Goal: Information Seeking & Learning: Learn about a topic

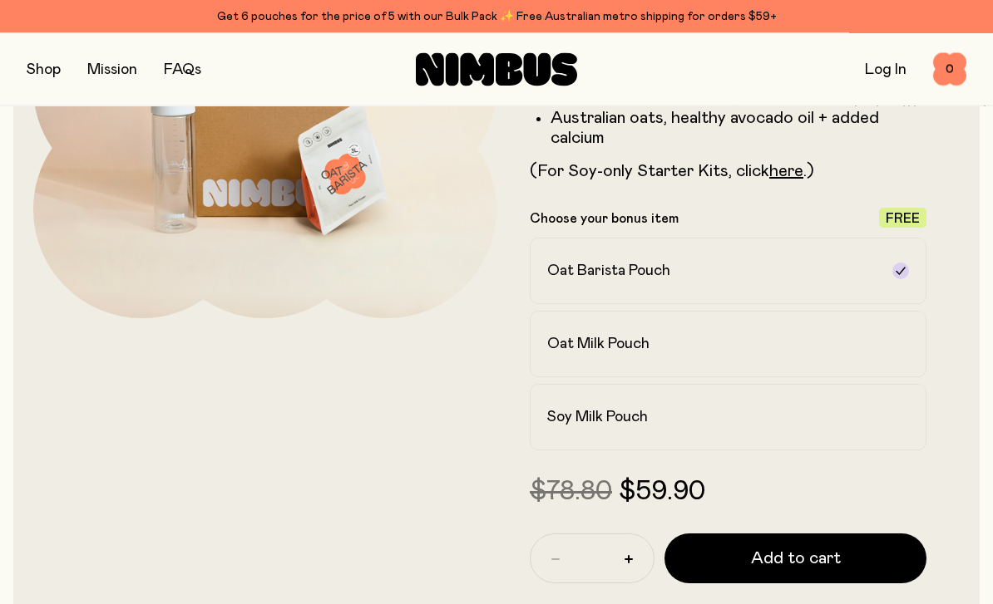
scroll to position [284, 0]
click at [762, 359] on label "Oat Milk Pouch" at bounding box center [728, 344] width 397 height 67
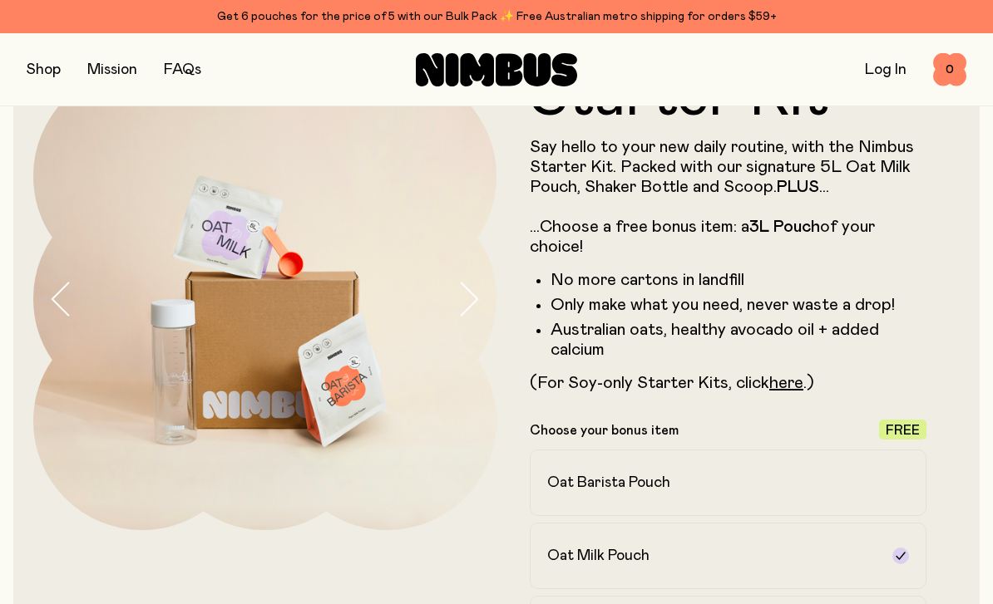
scroll to position [71, 0]
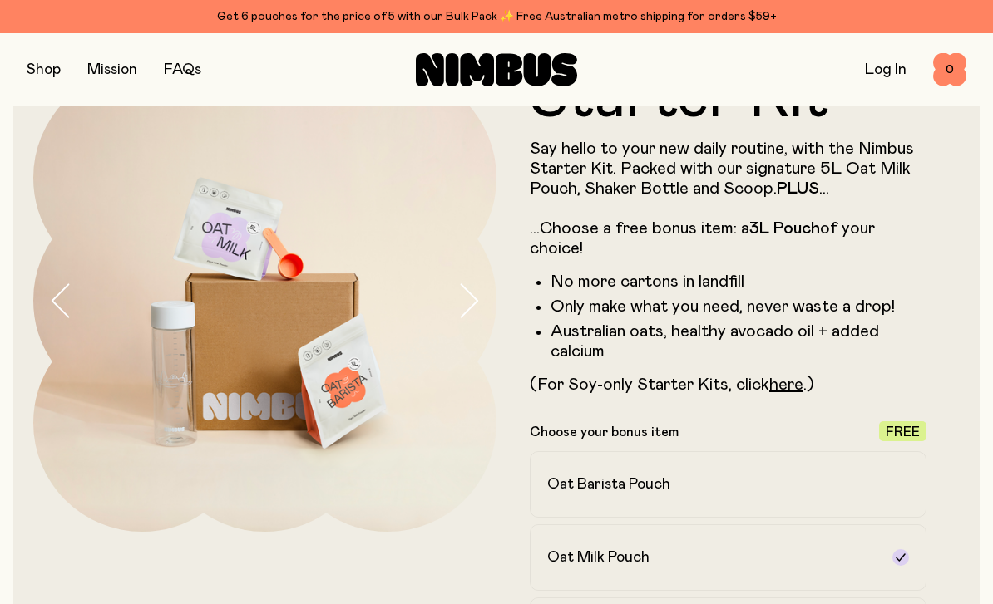
click at [27, 79] on button "button" at bounding box center [44, 69] width 34 height 23
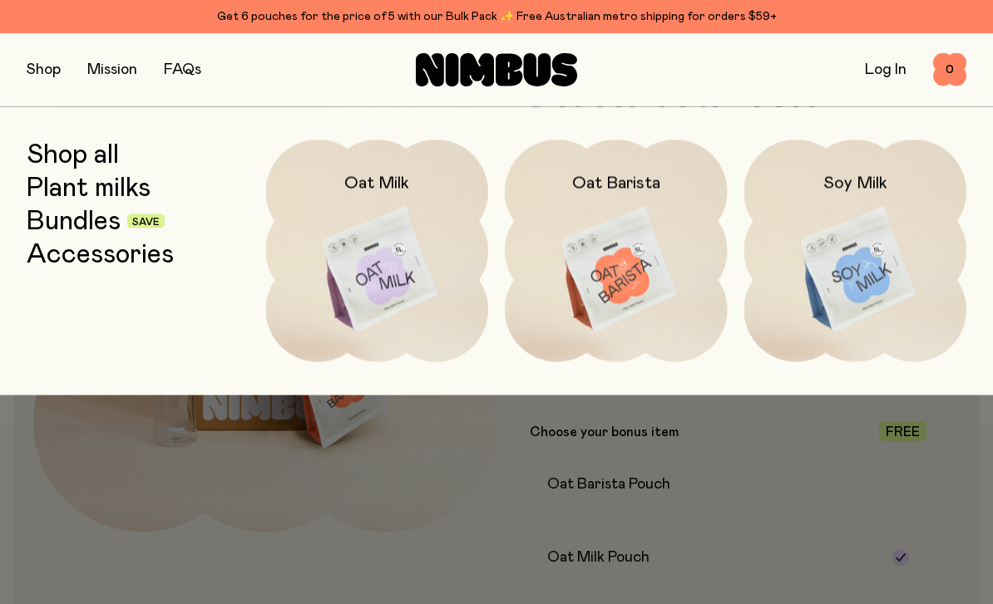
click at [337, 293] on img at bounding box center [377, 270] width 223 height 261
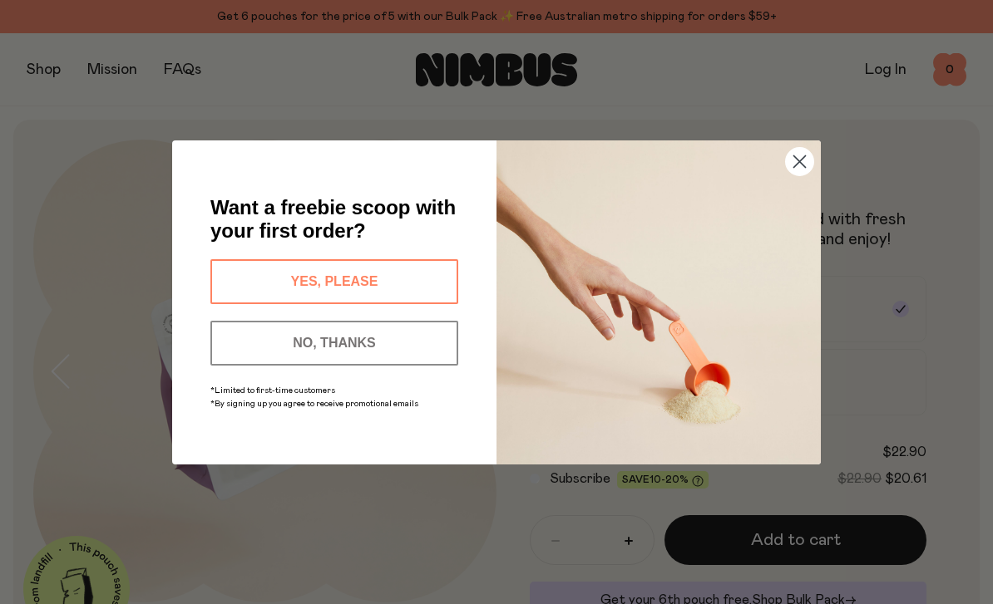
click at [417, 344] on button "NO, THANKS" at bounding box center [334, 343] width 248 height 45
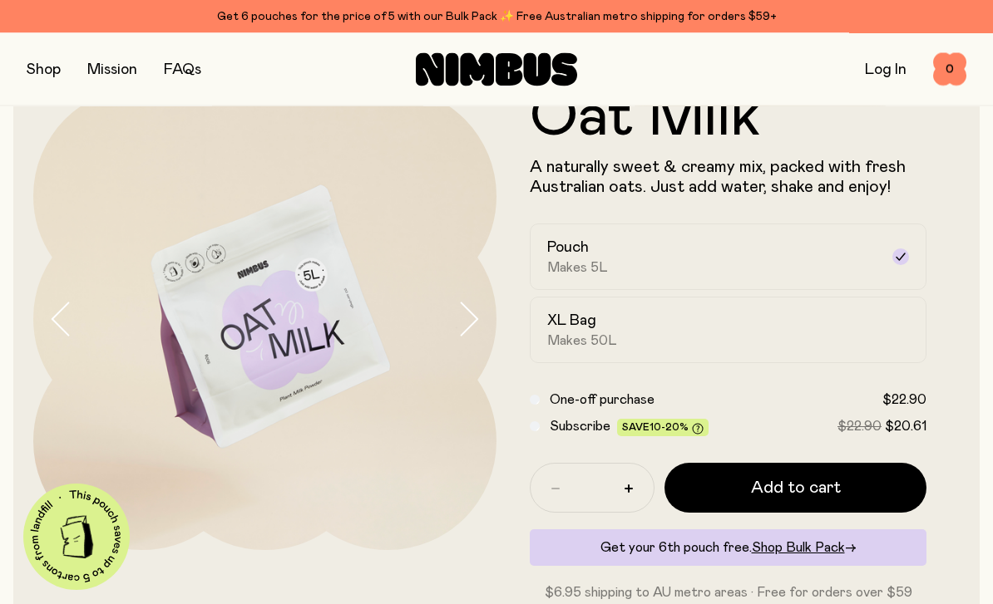
scroll to position [52, 0]
click at [47, 66] on button "button" at bounding box center [44, 69] width 34 height 23
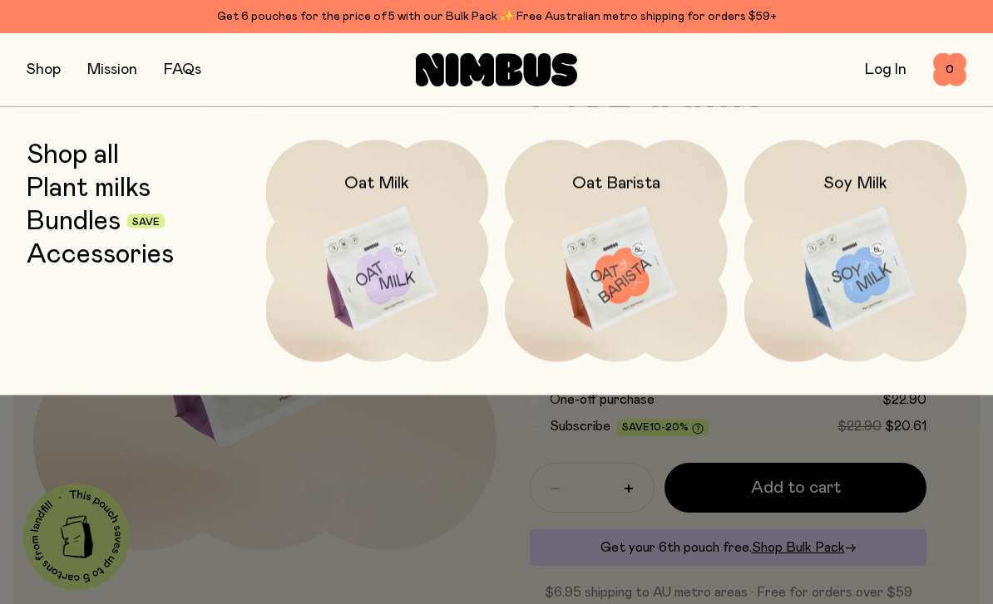
click at [88, 249] on link "Accessories" at bounding box center [100, 254] width 147 height 30
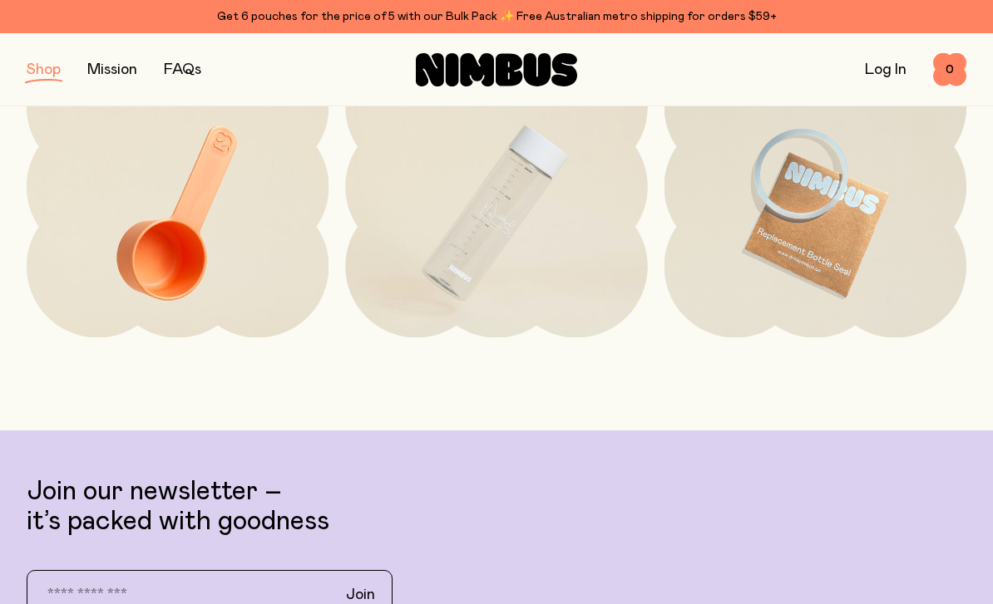
scroll to position [270, 0]
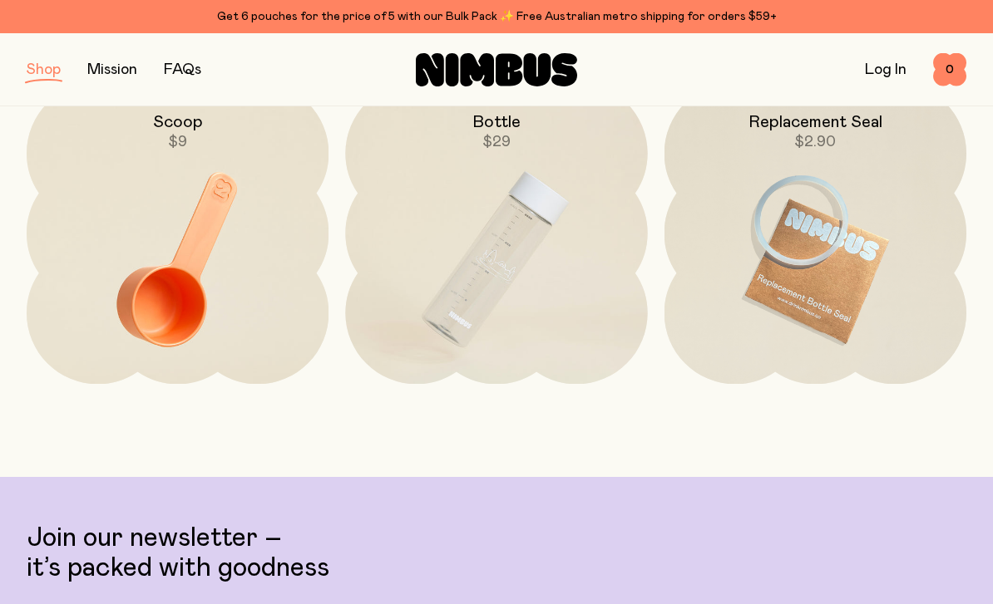
click at [42, 67] on button "button" at bounding box center [44, 69] width 34 height 23
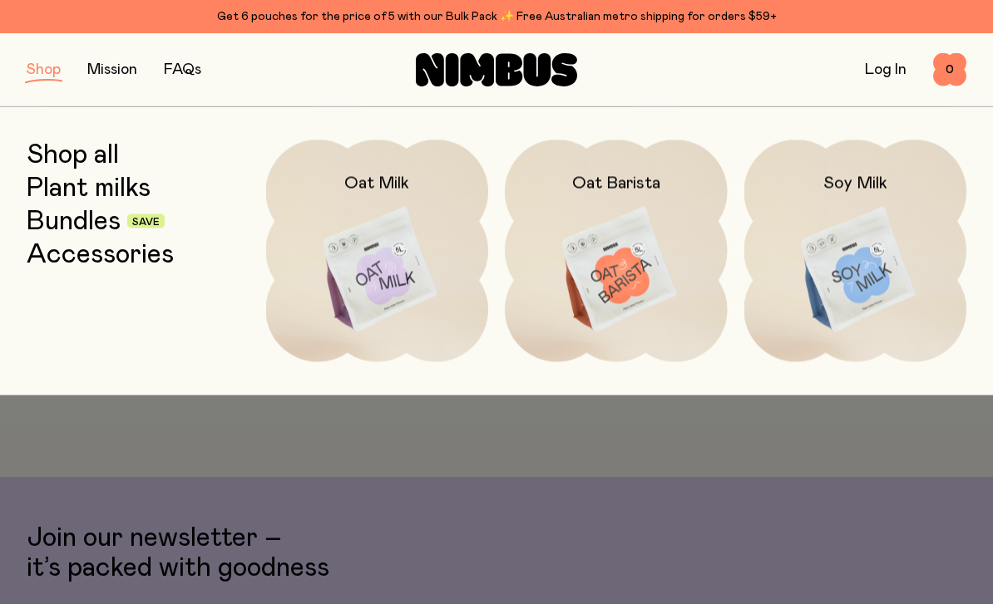
click at [91, 152] on link "Shop all" at bounding box center [73, 155] width 92 height 30
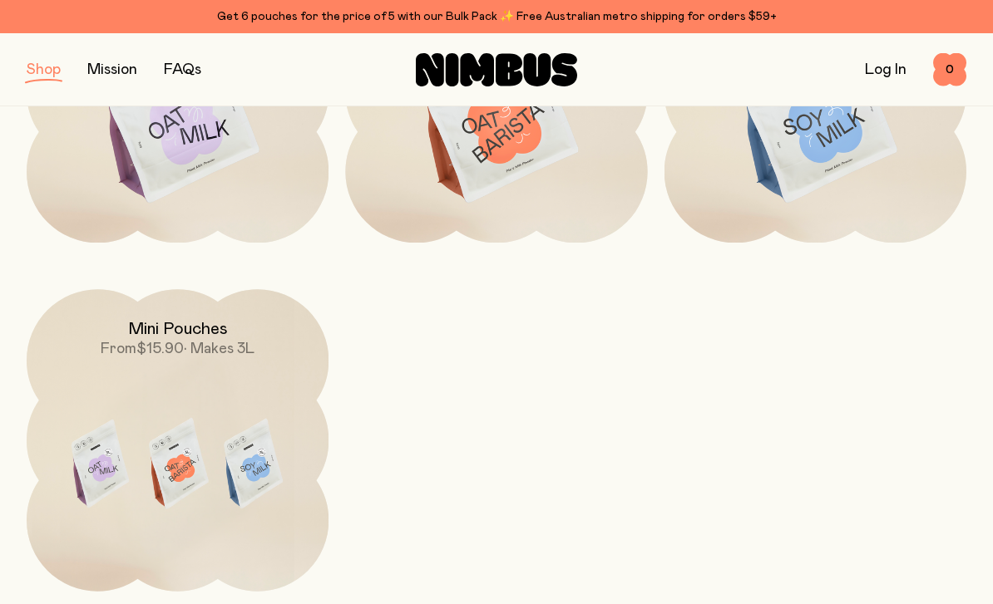
scroll to position [466, 0]
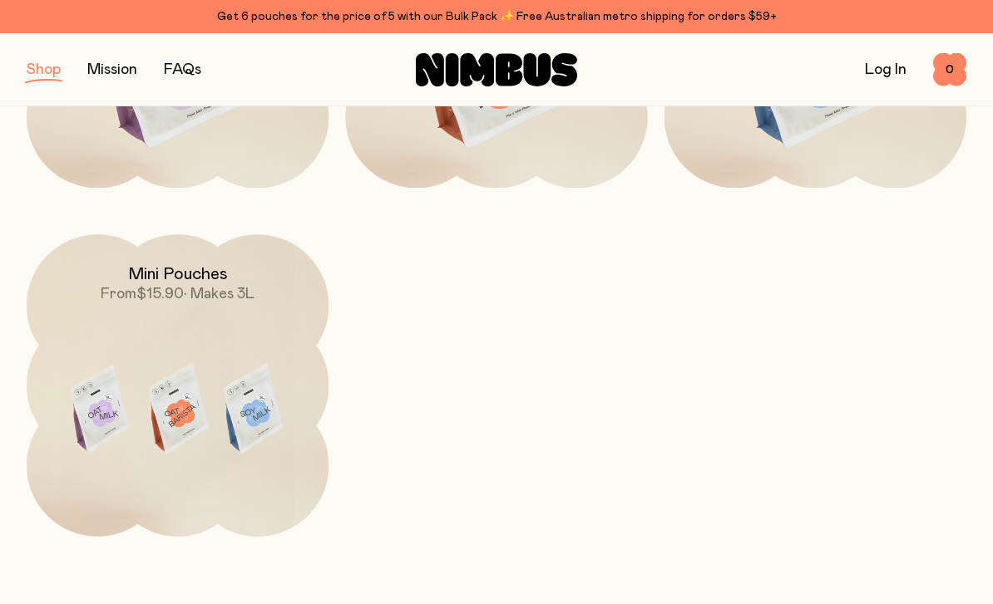
click at [241, 367] on img at bounding box center [178, 411] width 302 height 355
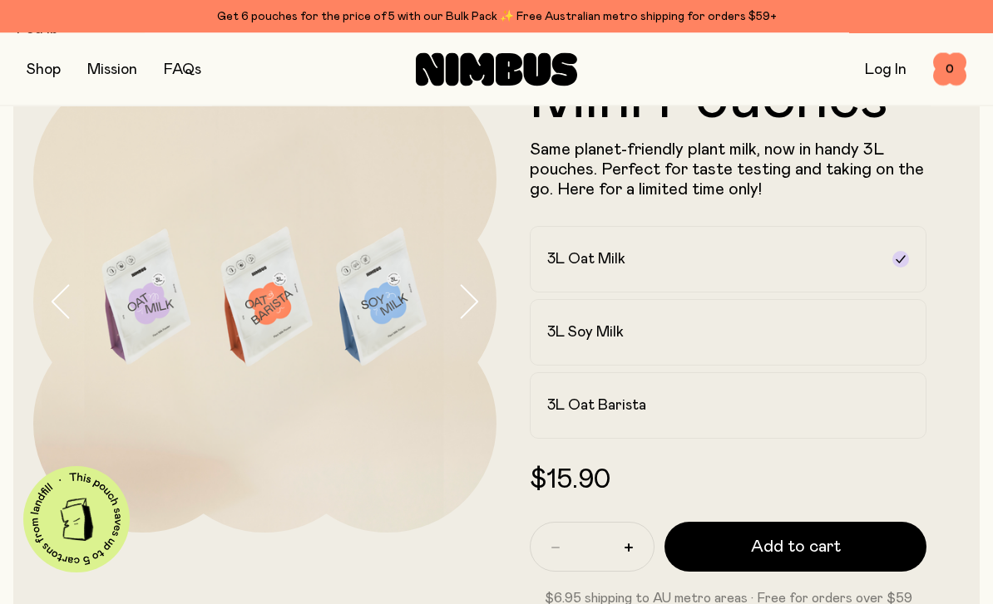
scroll to position [70, 0]
click at [450, 320] on img at bounding box center [264, 301] width 463 height 463
click at [474, 306] on icon "button" at bounding box center [469, 301] width 17 height 32
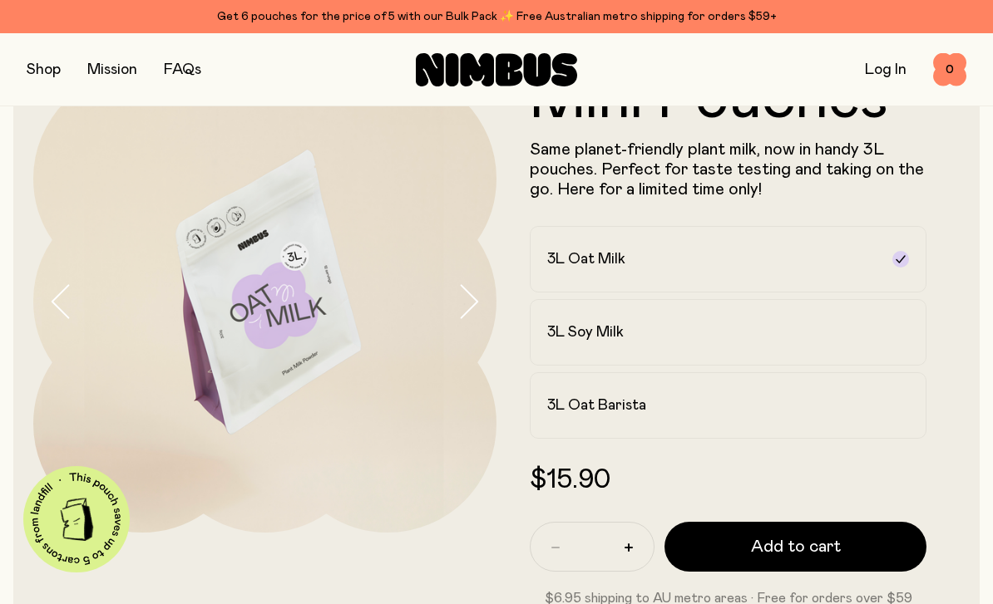
click at [28, 77] on button "button" at bounding box center [44, 69] width 34 height 23
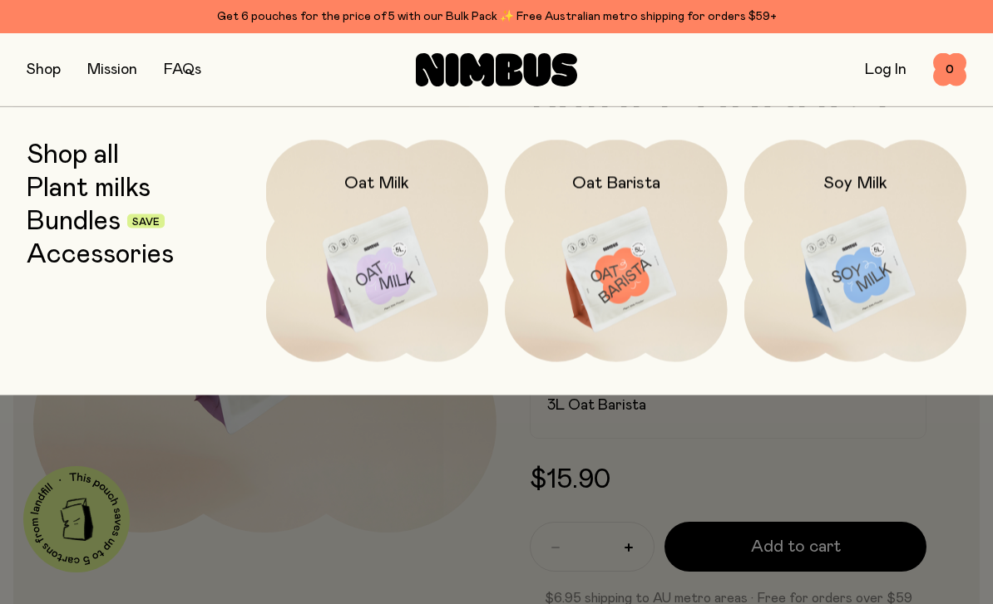
click at [335, 277] on img at bounding box center [377, 270] width 223 height 261
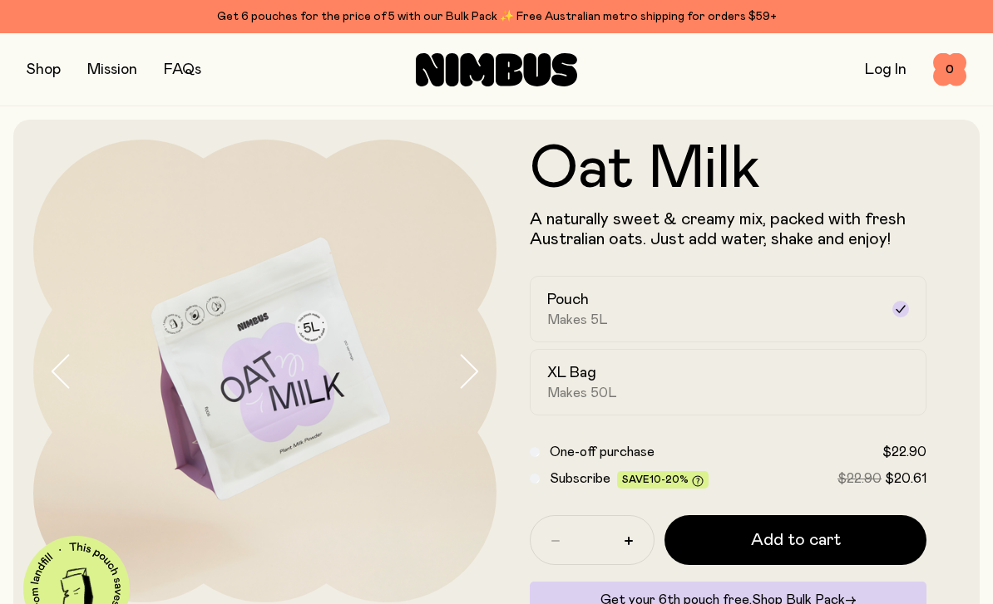
click at [610, 403] on label "XL Bag Makes 50L" at bounding box center [728, 382] width 397 height 67
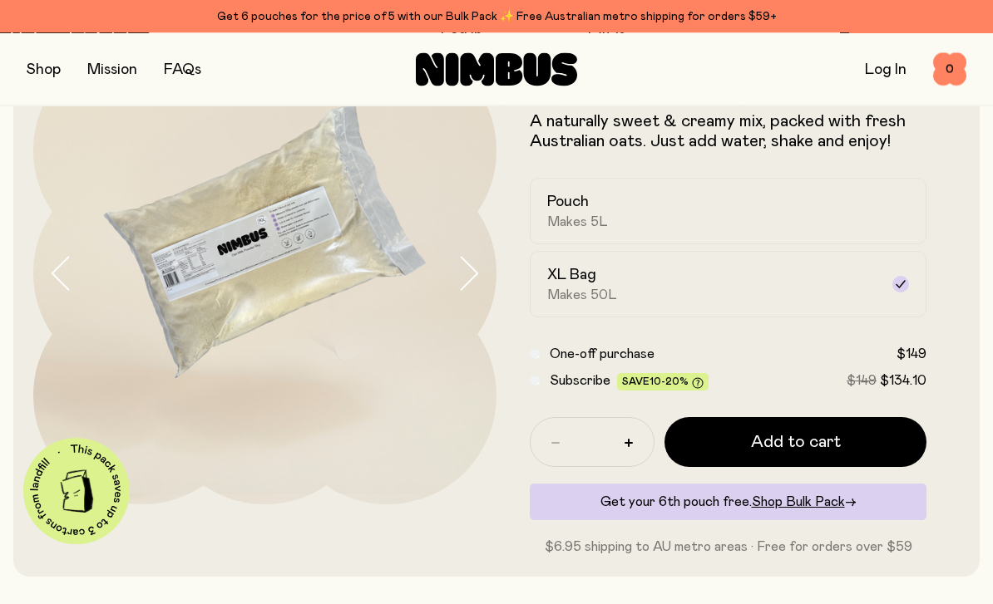
scroll to position [97, 0]
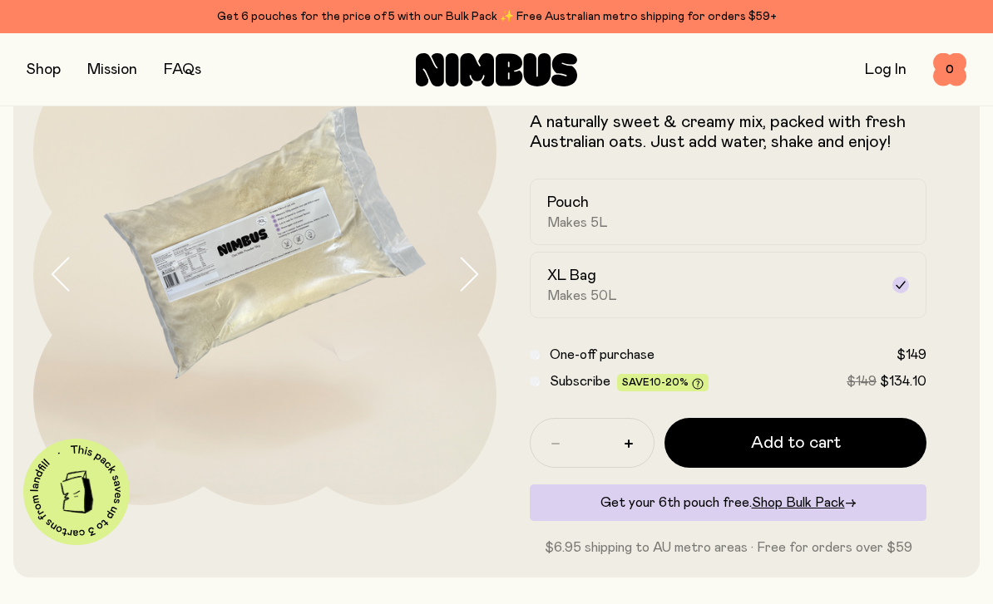
click at [38, 81] on button "button" at bounding box center [44, 69] width 34 height 23
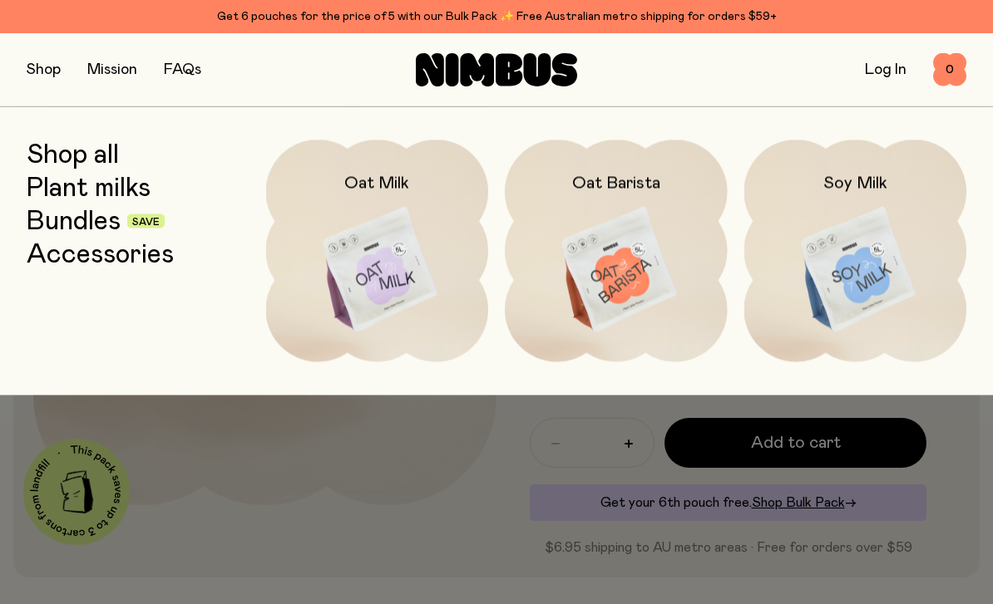
click at [58, 231] on link "Bundles" at bounding box center [74, 221] width 94 height 30
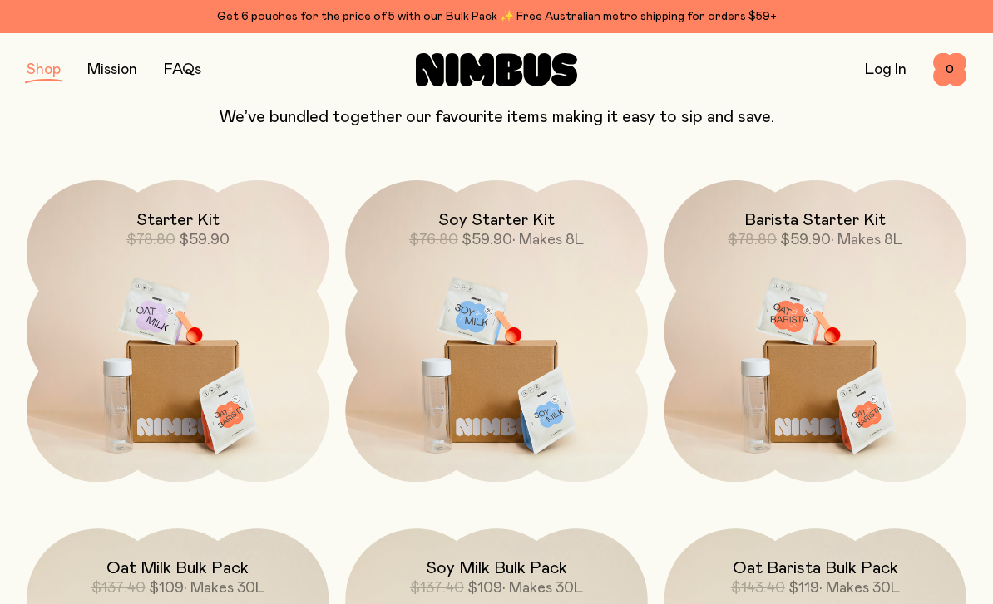
scroll to position [171, 0]
click at [180, 397] on img at bounding box center [178, 358] width 302 height 355
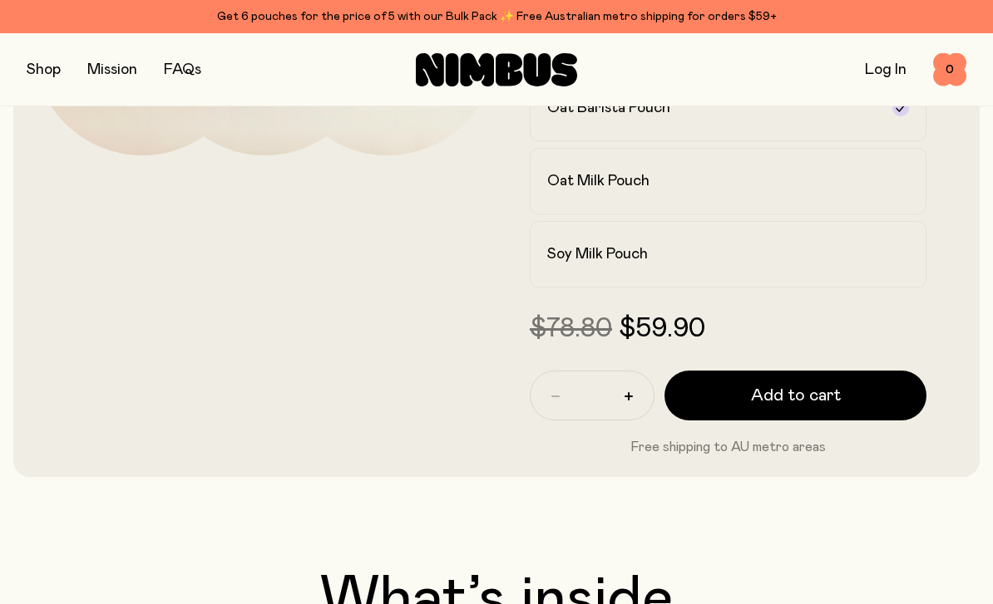
scroll to position [448, 0]
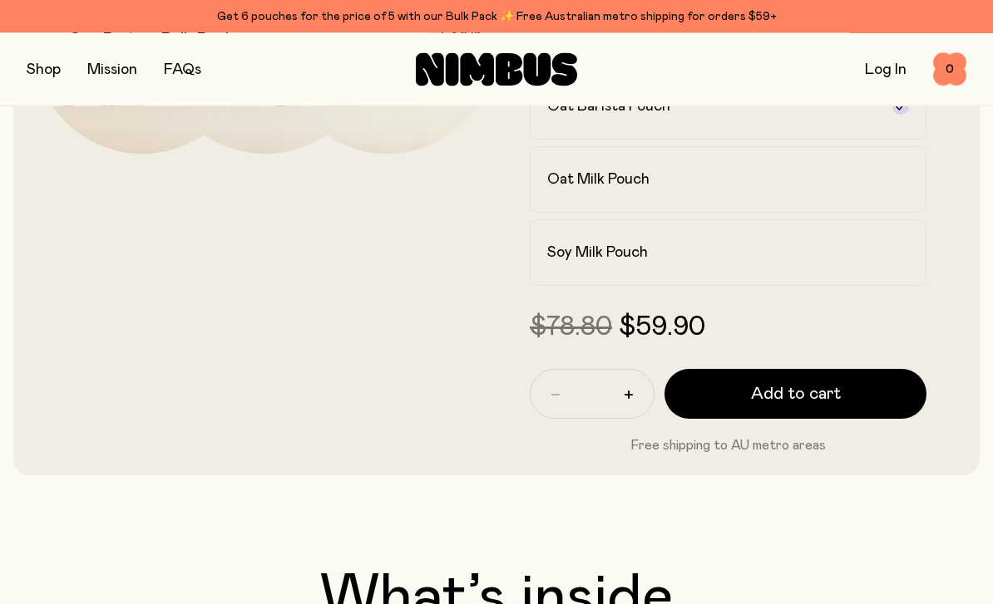
click at [51, 71] on button "button" at bounding box center [44, 69] width 34 height 23
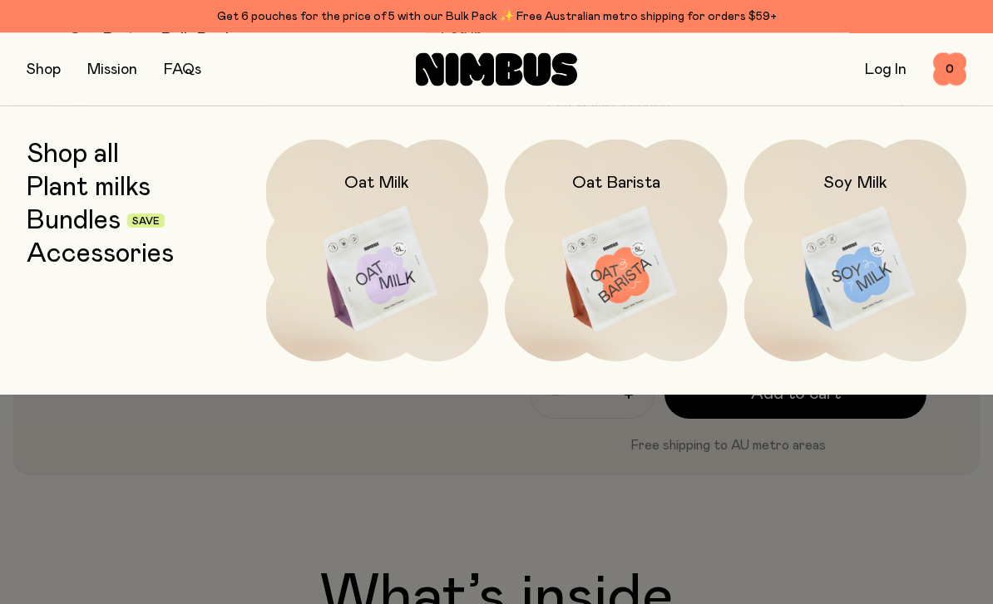
scroll to position [449, 0]
click at [91, 260] on link "Accessories" at bounding box center [100, 254] width 147 height 30
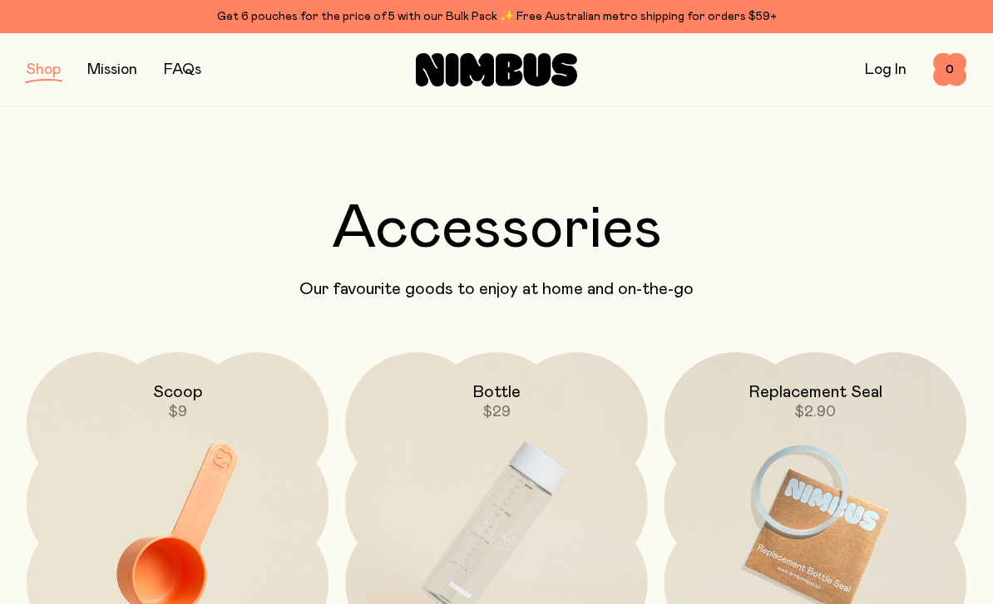
click at [38, 74] on button "button" at bounding box center [44, 69] width 34 height 23
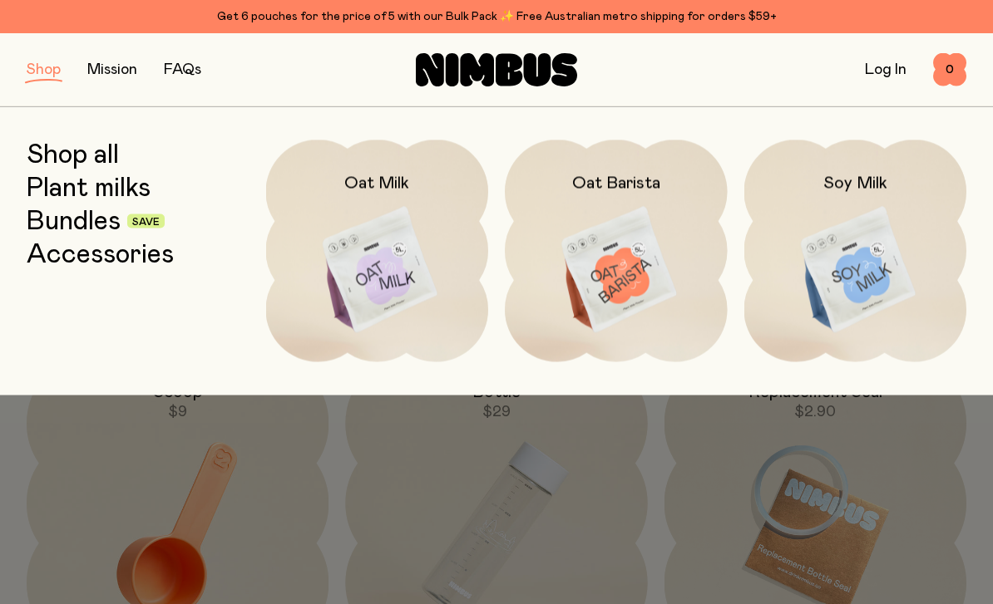
click at [73, 226] on link "Bundles" at bounding box center [74, 221] width 94 height 30
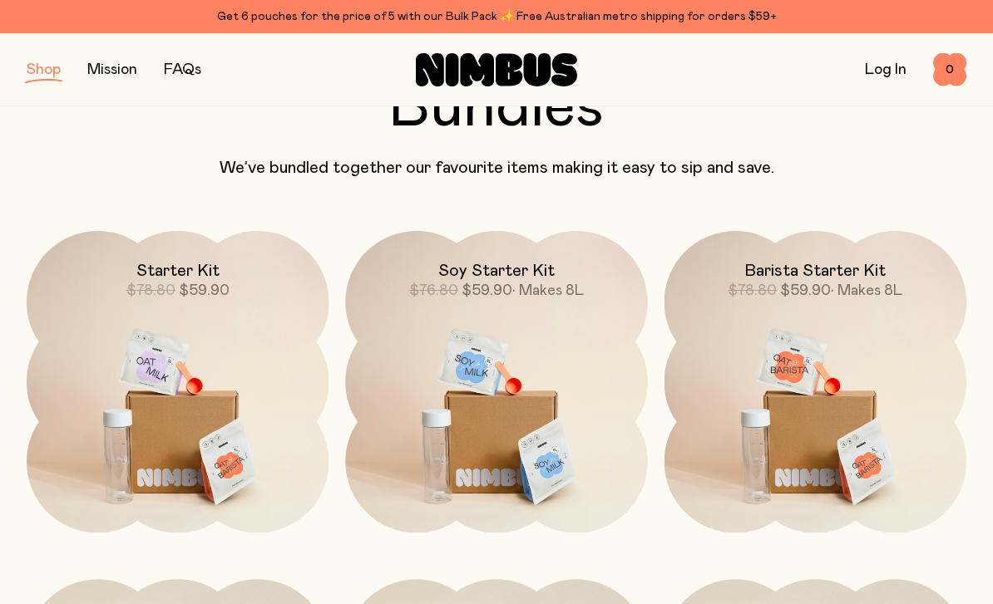
scroll to position [120, 0]
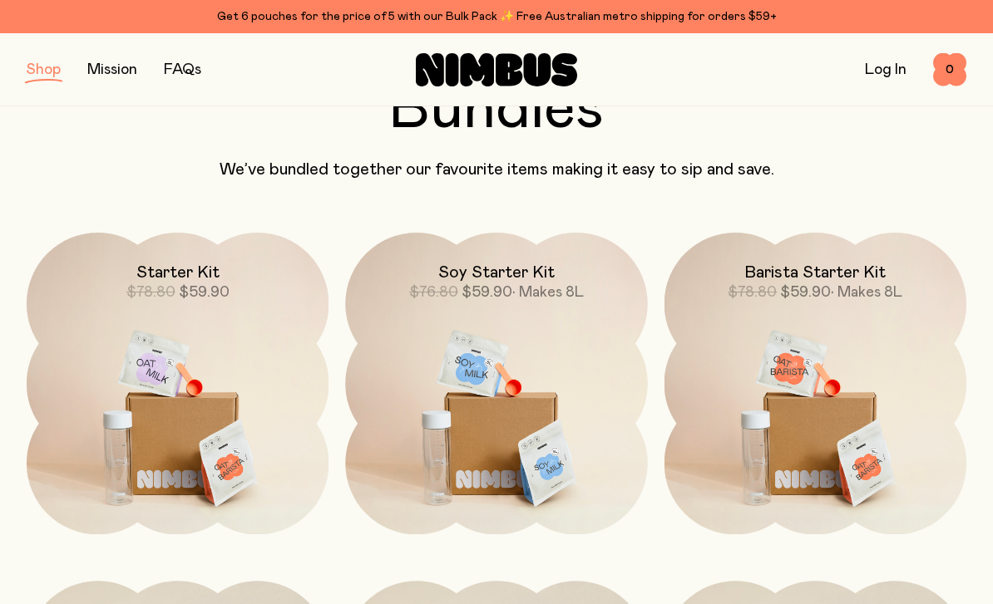
click at [42, 96] on div "Shop Mission FAQs Log In 0 0" at bounding box center [496, 69] width 939 height 72
click at [42, 75] on button "button" at bounding box center [44, 69] width 34 height 23
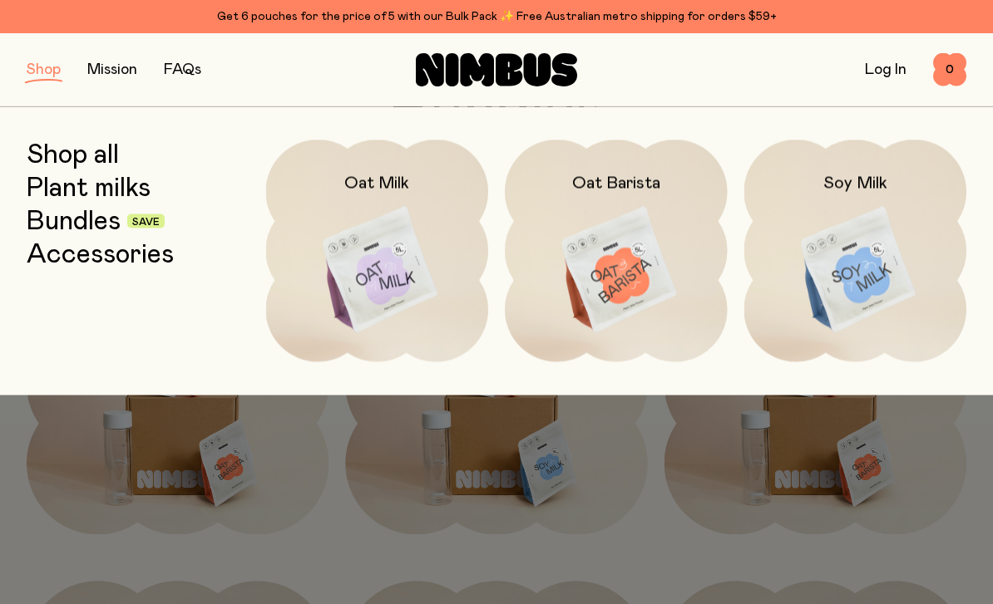
click at [293, 283] on img at bounding box center [377, 270] width 223 height 261
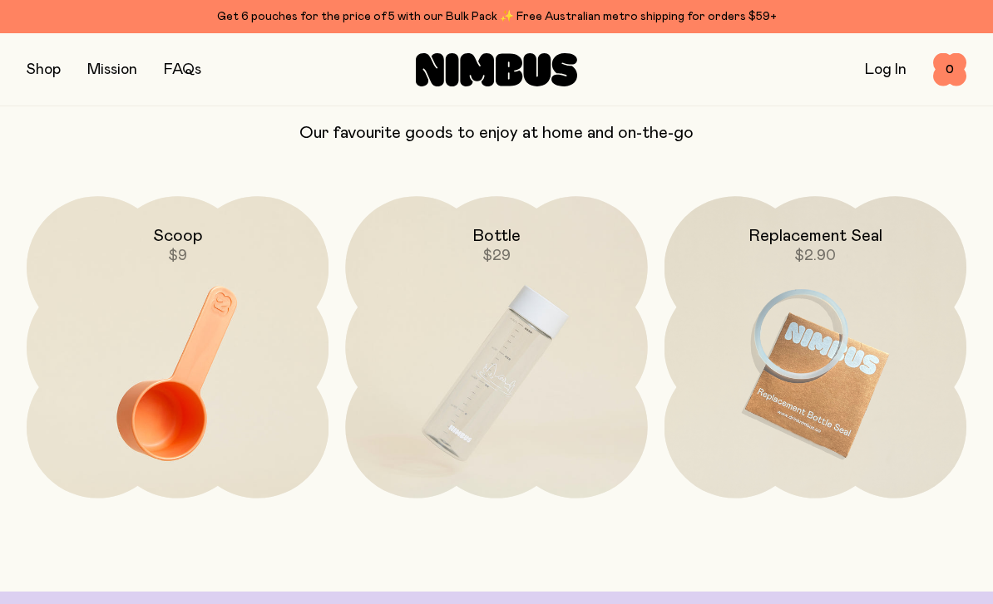
scroll to position [3399, 0]
click at [451, 350] on img at bounding box center [496, 375] width 302 height 355
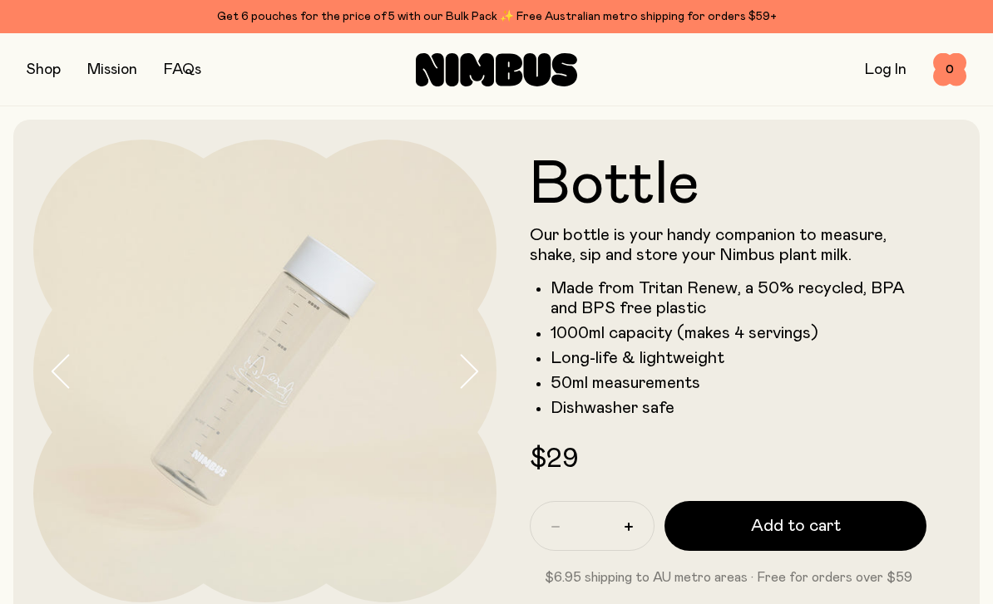
click at [466, 392] on button "button" at bounding box center [476, 371] width 40 height 463
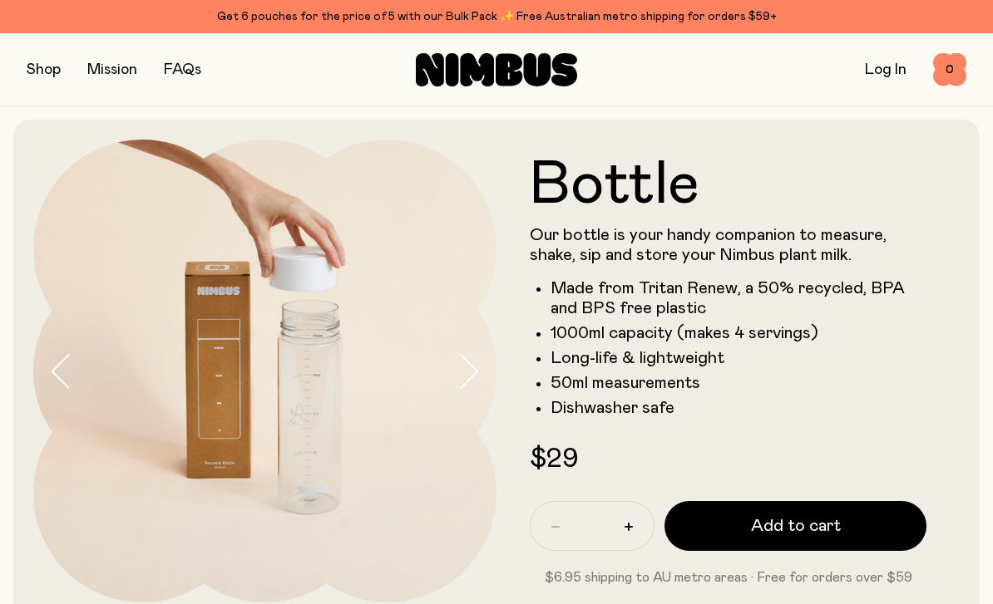
click at [476, 405] on button "button" at bounding box center [476, 371] width 40 height 463
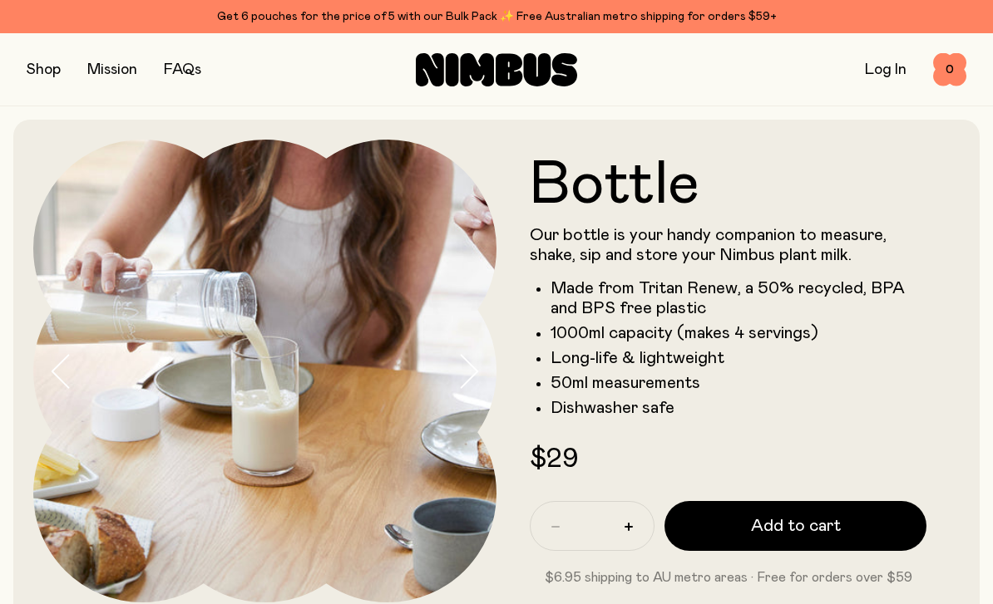
click at [475, 400] on button "button" at bounding box center [476, 371] width 40 height 463
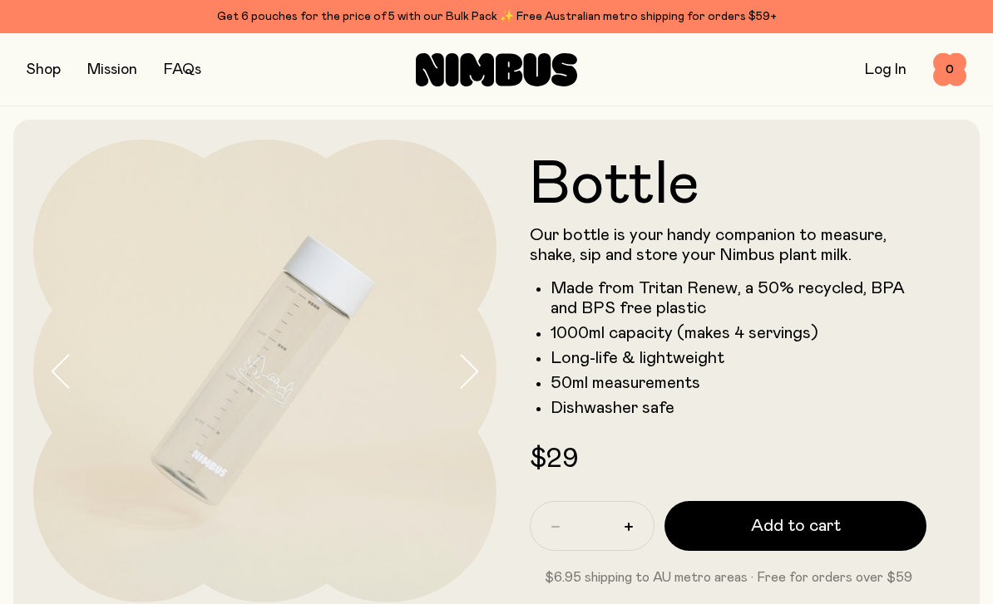
click at [43, 76] on button "button" at bounding box center [44, 69] width 34 height 23
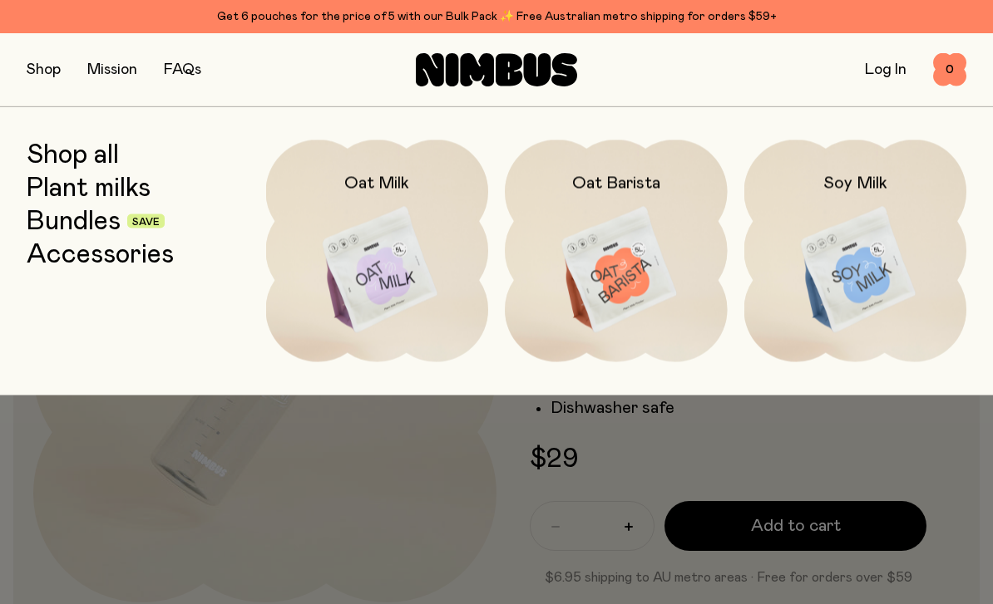
click at [90, 266] on link "Accessories" at bounding box center [100, 254] width 147 height 30
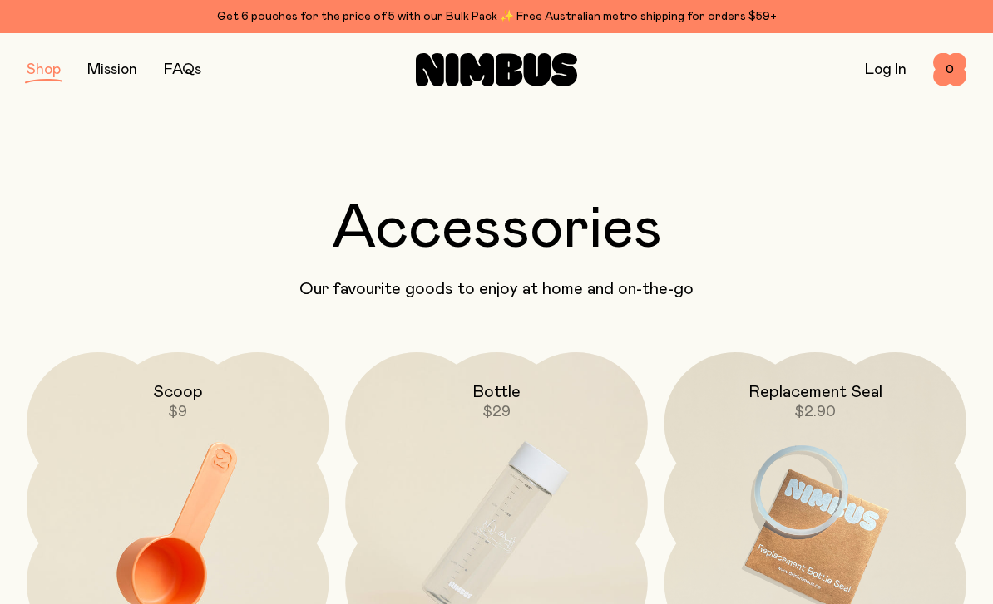
click at [168, 481] on img at bounding box center [178, 529] width 302 height 355
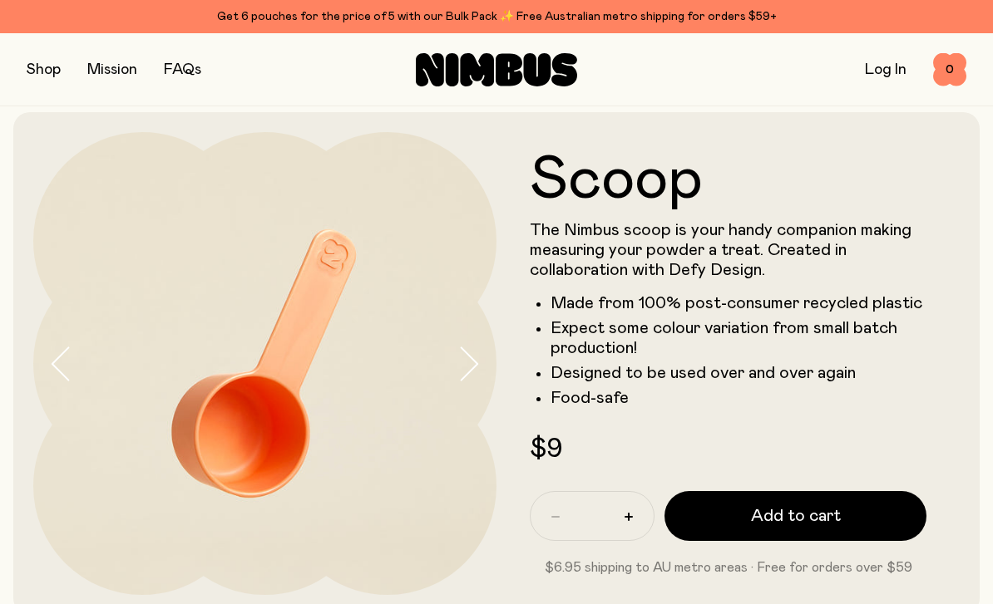
scroll to position [27, 0]
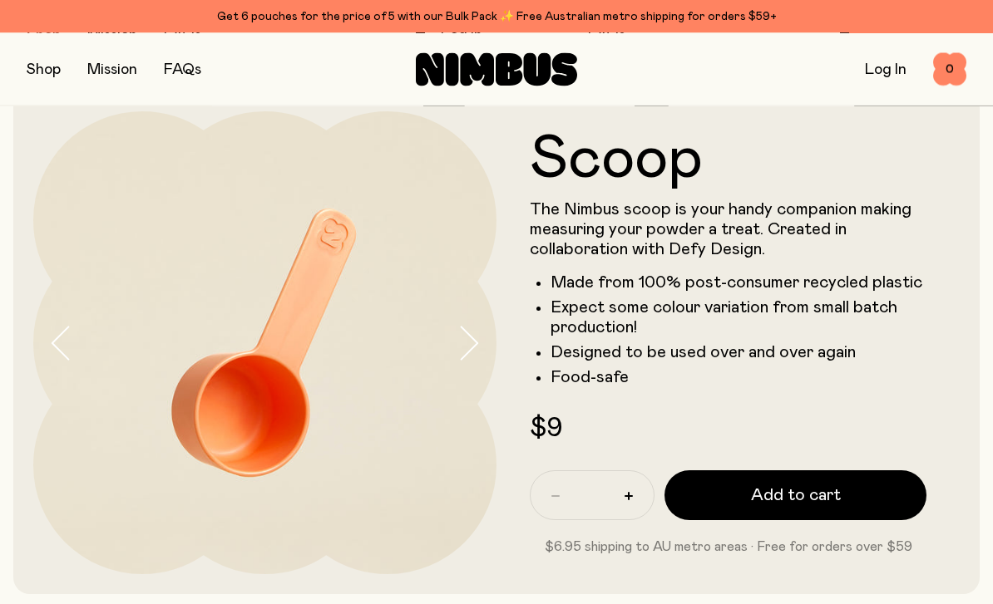
click at [447, 343] on img at bounding box center [264, 343] width 463 height 463
click at [465, 354] on icon "button" at bounding box center [467, 344] width 23 height 35
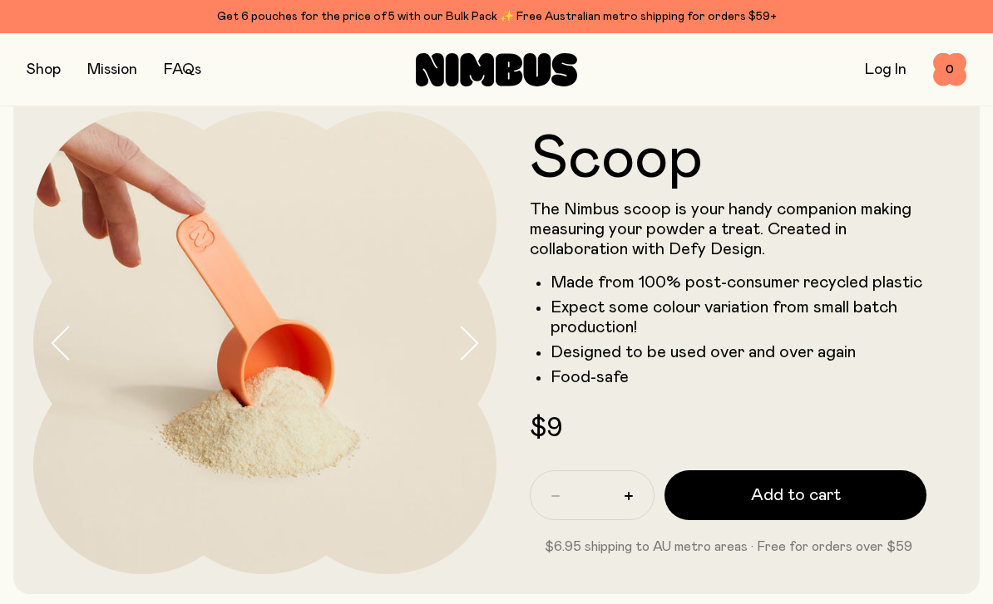
click at [465, 365] on button "button" at bounding box center [476, 342] width 40 height 463
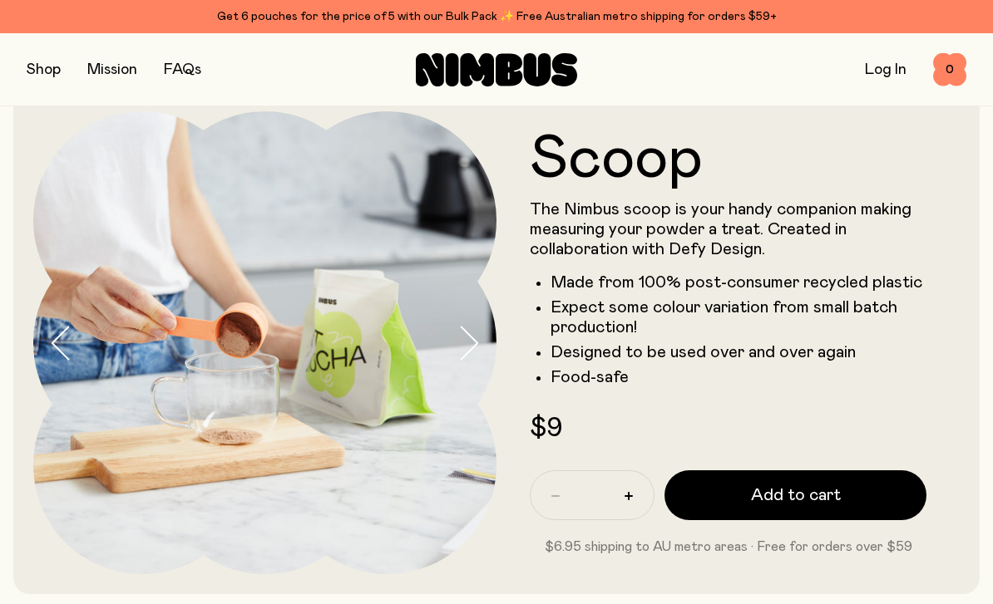
click at [467, 371] on button "button" at bounding box center [476, 342] width 40 height 463
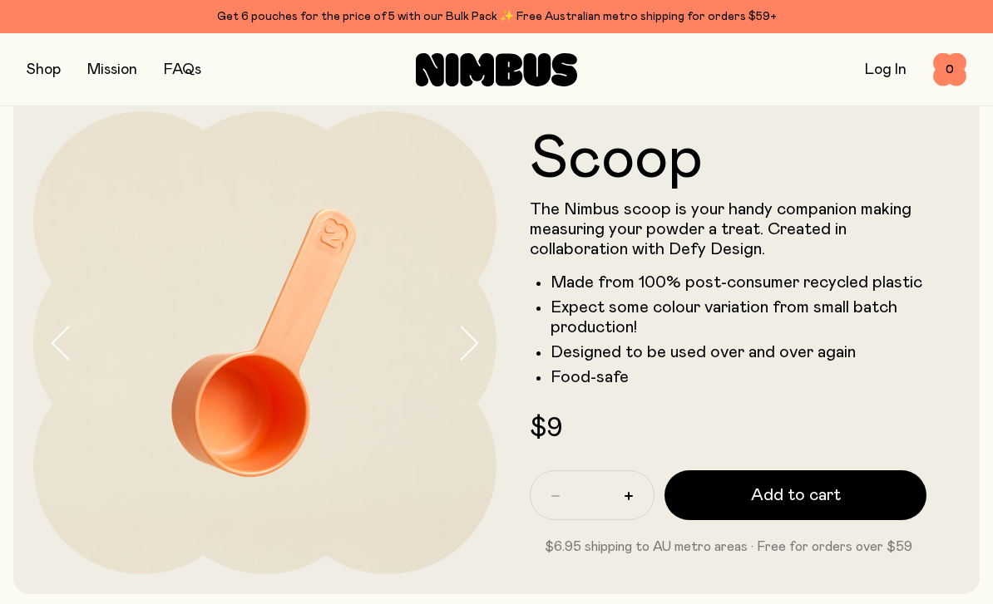
click at [474, 367] on button "button" at bounding box center [476, 342] width 40 height 463
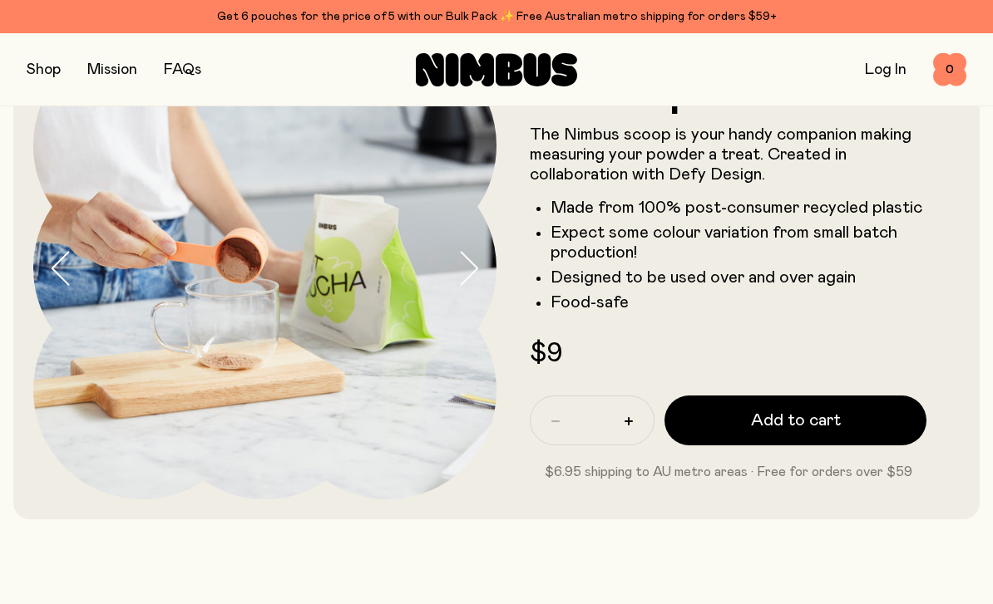
scroll to position [0, 0]
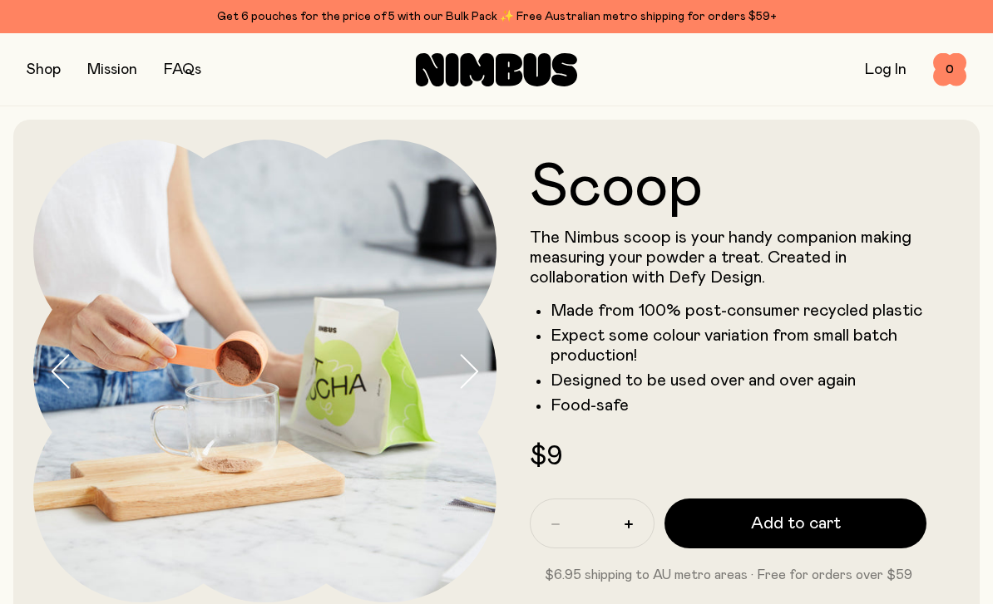
click at [481, 360] on button "button" at bounding box center [476, 371] width 40 height 463
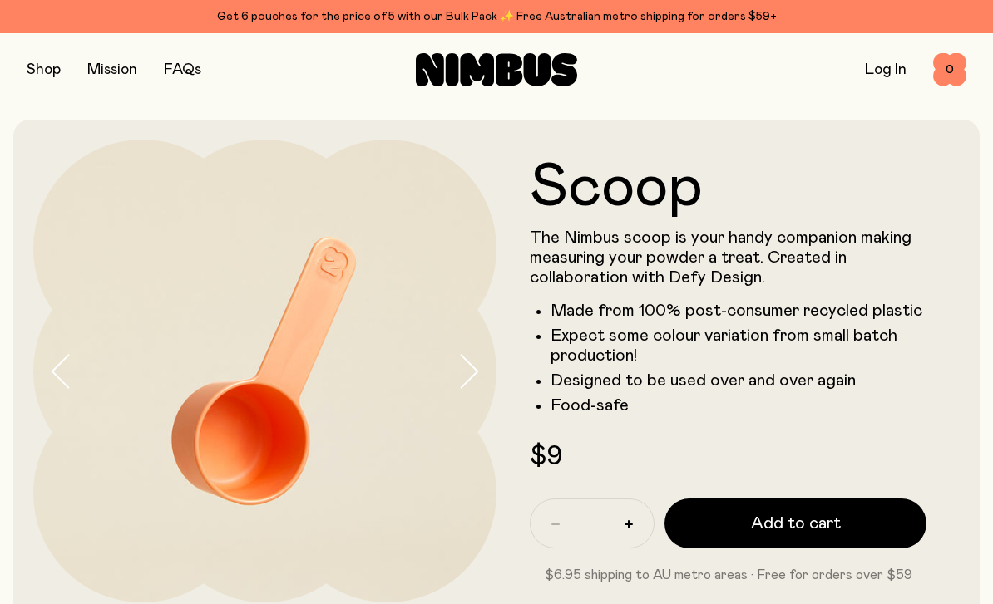
click at [476, 383] on icon "button" at bounding box center [467, 371] width 23 height 35
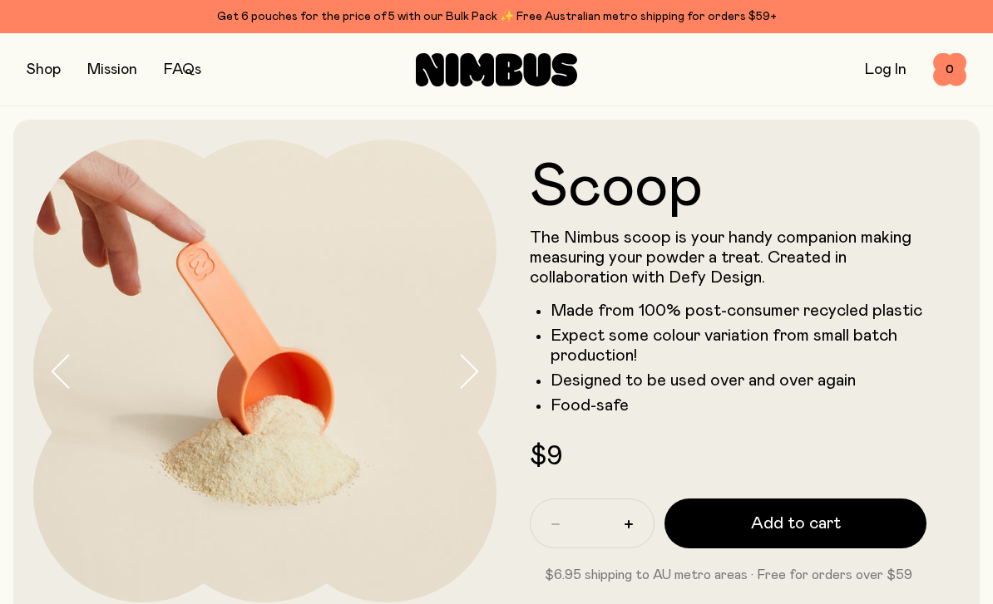
click at [476, 382] on icon "button" at bounding box center [467, 371] width 23 height 35
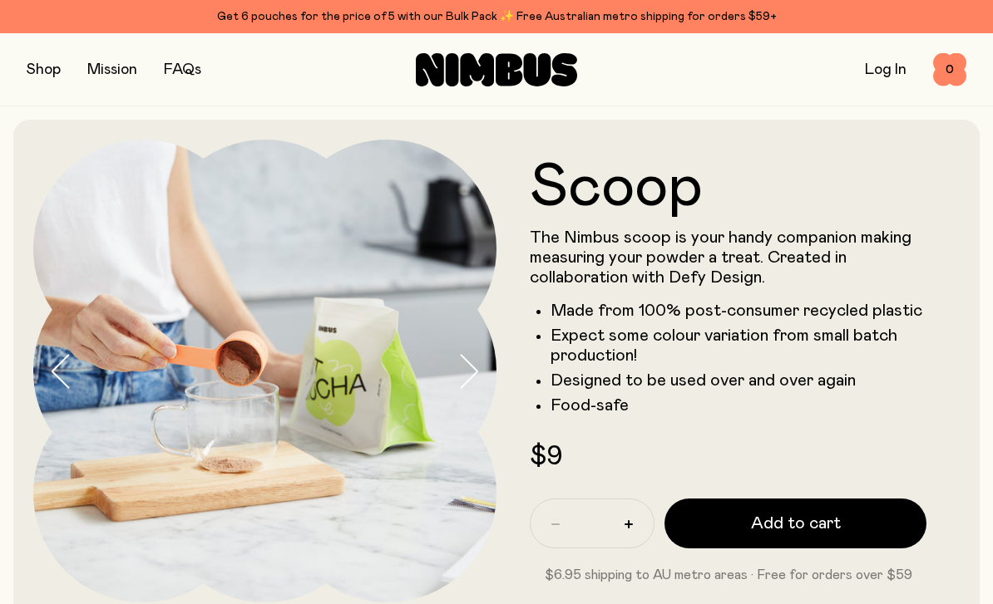
click at [27, 67] on button "button" at bounding box center [44, 69] width 34 height 23
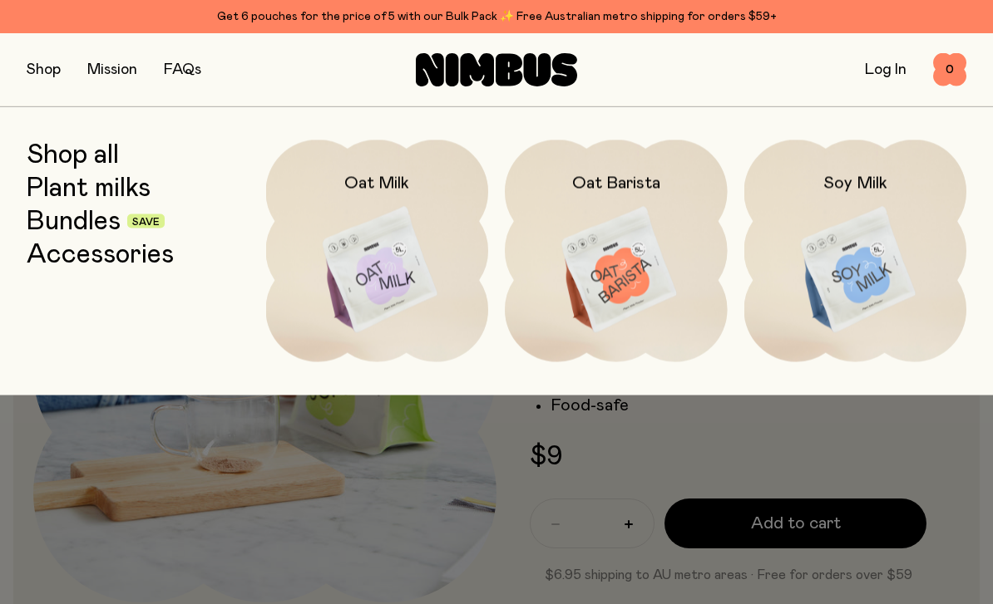
click at [77, 220] on link "Bundles" at bounding box center [74, 221] width 94 height 30
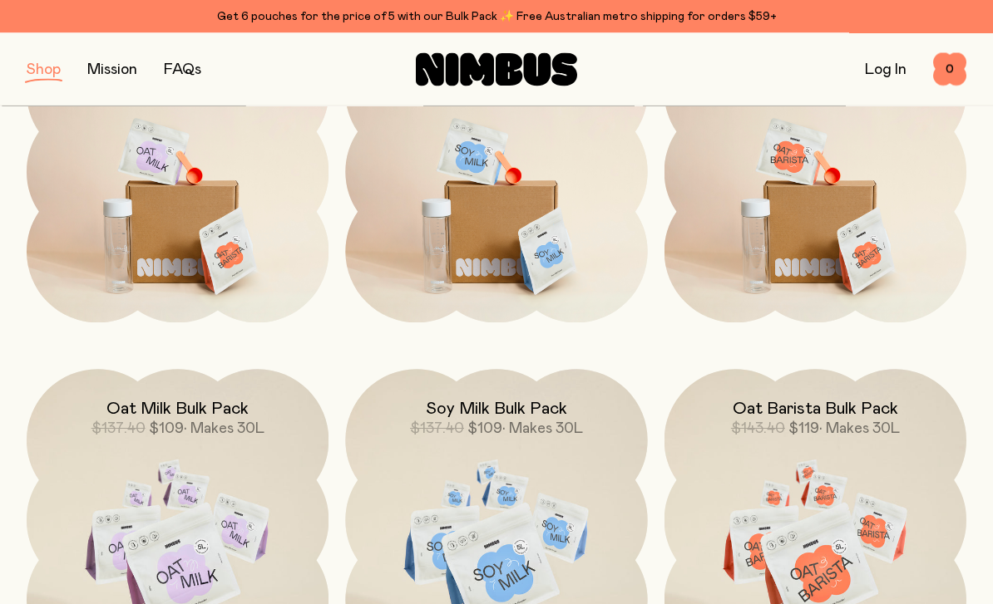
scroll to position [329, 0]
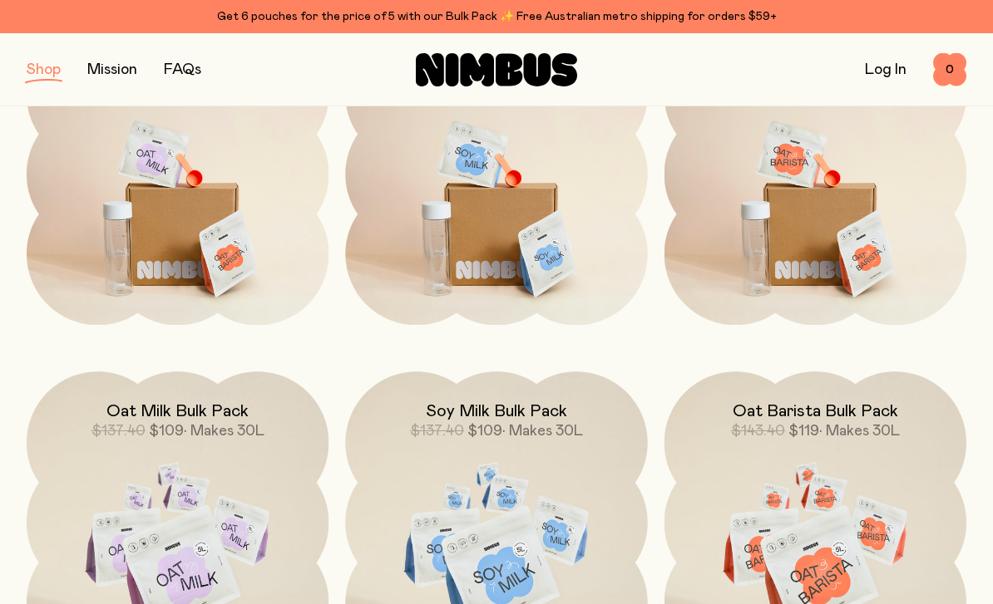
click at [194, 553] on img at bounding box center [178, 549] width 302 height 355
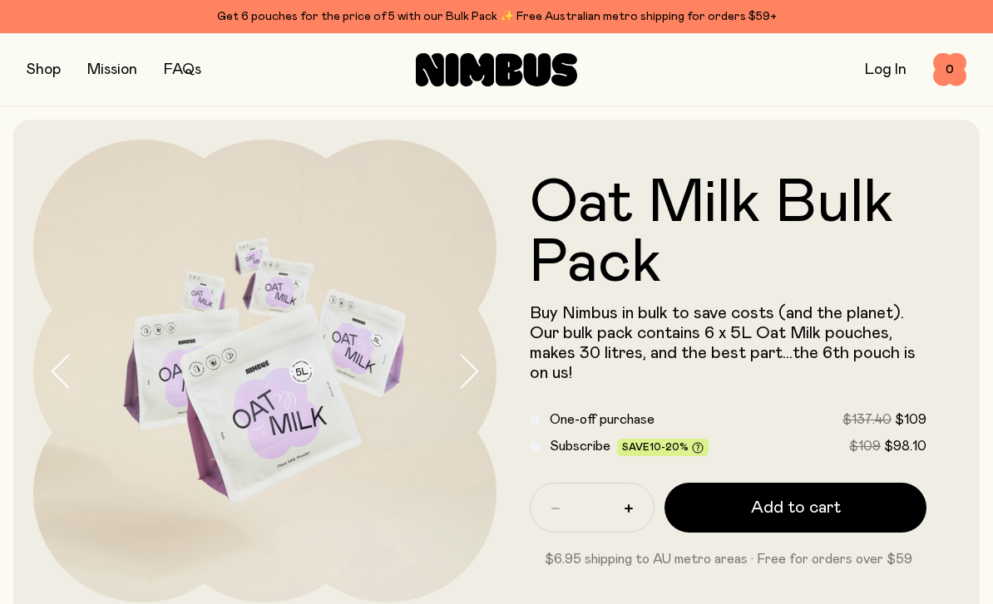
click at [53, 59] on button "button" at bounding box center [44, 69] width 34 height 23
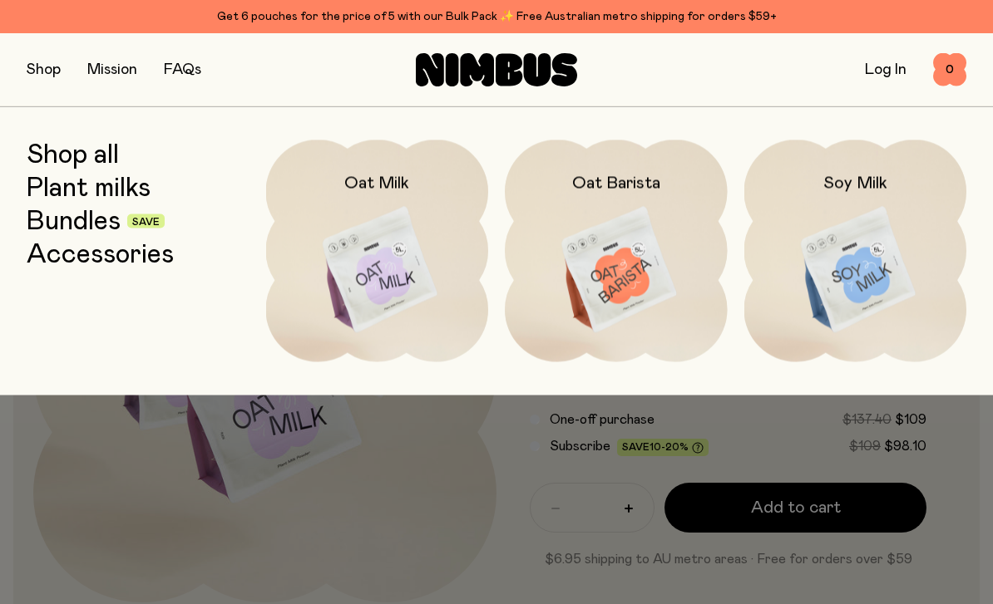
click at [333, 268] on img at bounding box center [377, 270] width 223 height 261
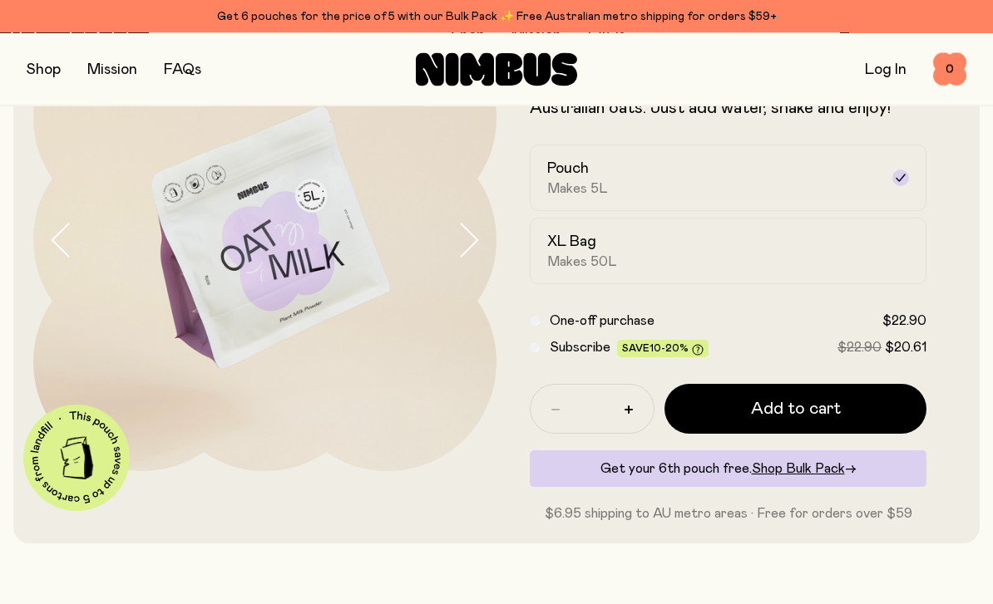
scroll to position [131, 0]
click at [623, 412] on button "button" at bounding box center [628, 410] width 27 height 27
click at [624, 421] on button "button" at bounding box center [628, 410] width 27 height 27
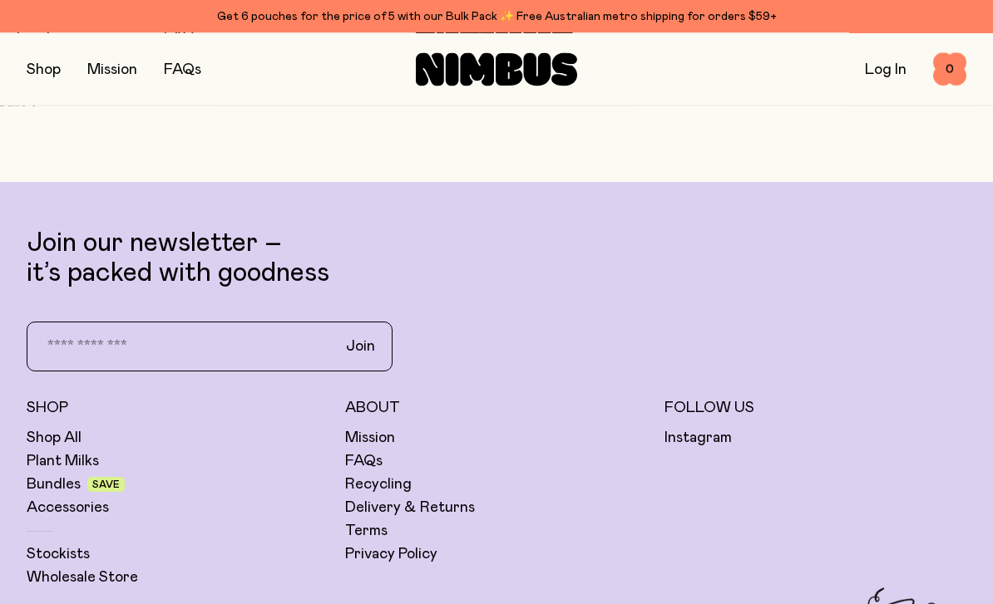
scroll to position [3810, 0]
click at [373, 470] on link "FAQs" at bounding box center [363, 461] width 37 height 20
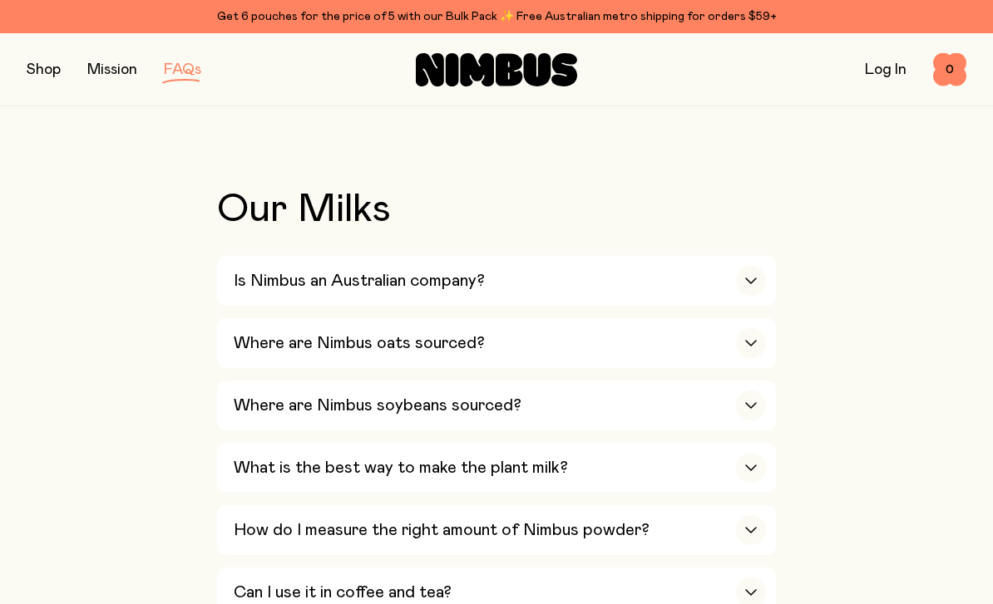
scroll to position [498, 0]
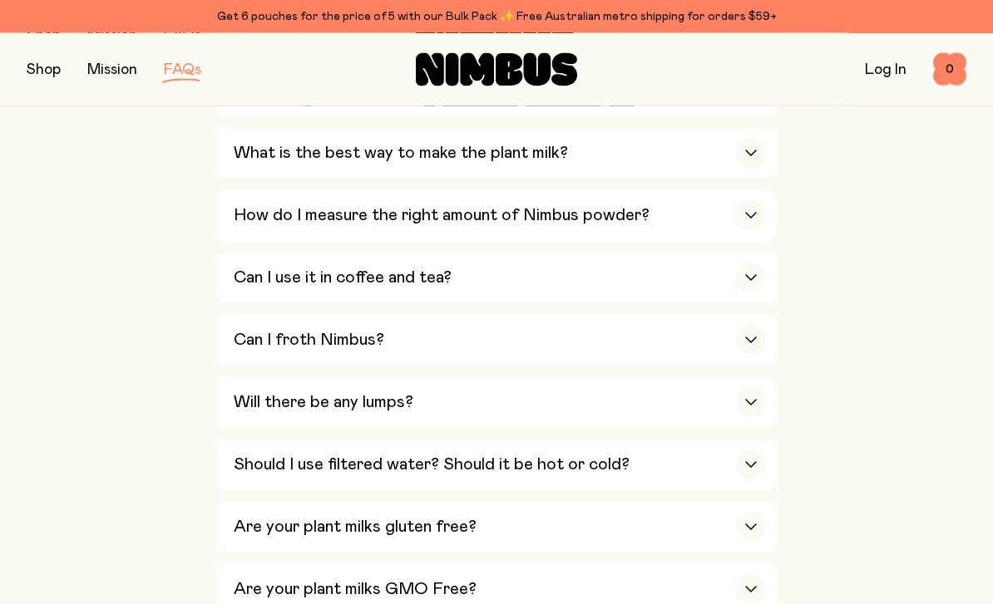
click at [337, 331] on h3 "Can I froth Nimbus?" at bounding box center [309, 341] width 150 height 20
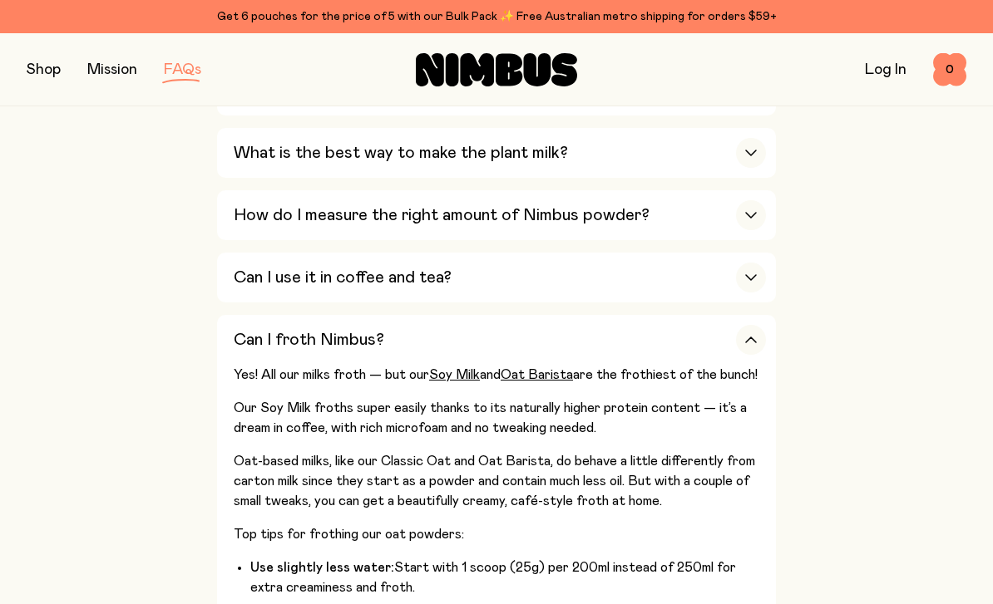
click at [323, 330] on h3 "Can I froth Nimbus?" at bounding box center [309, 340] width 150 height 20
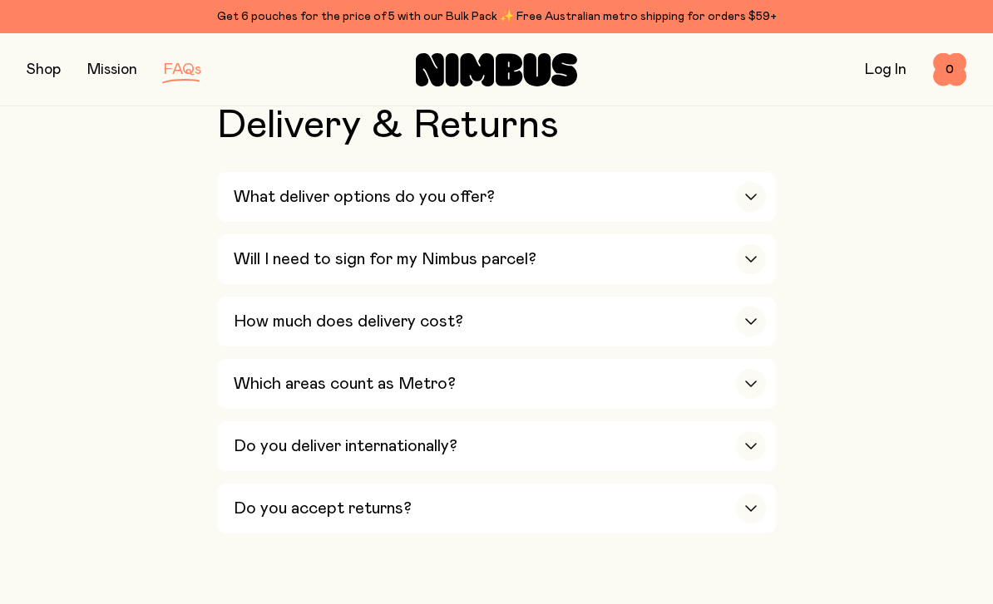
scroll to position [2644, 0]
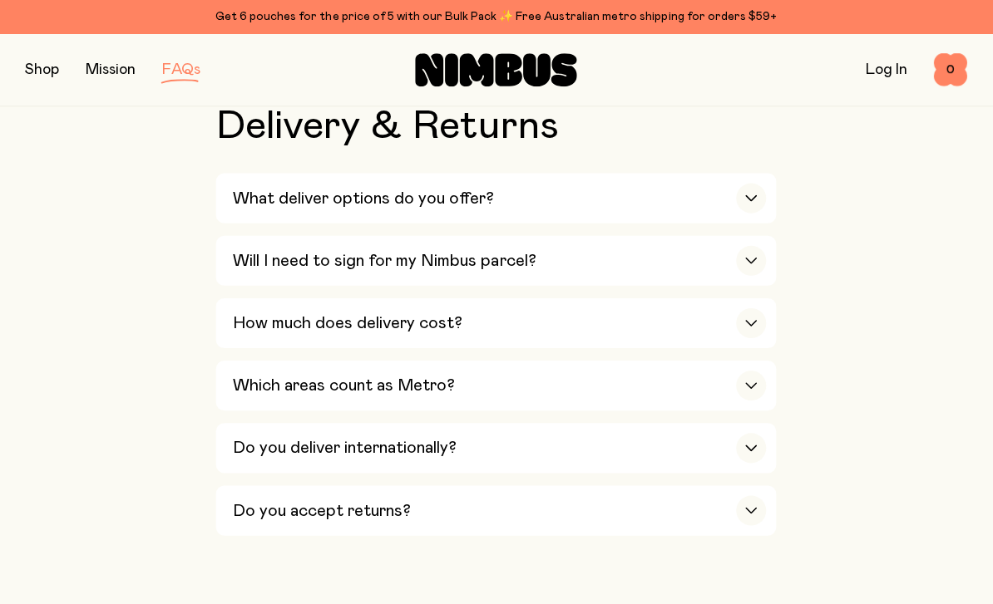
click at [311, 500] on h3 "Do you accept returns?" at bounding box center [323, 510] width 178 height 20
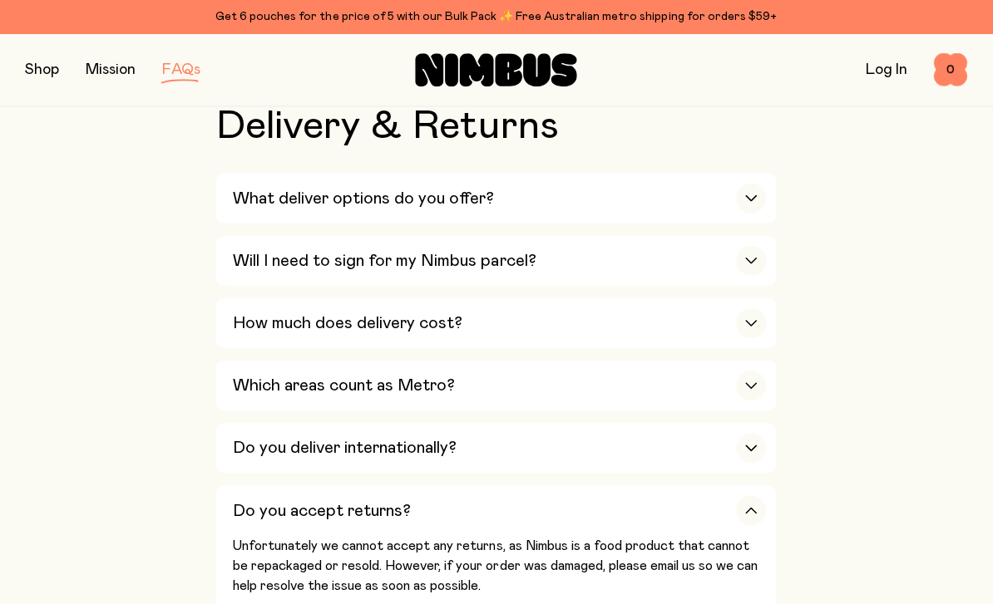
click at [278, 500] on h3 "Do you accept returns?" at bounding box center [323, 510] width 178 height 20
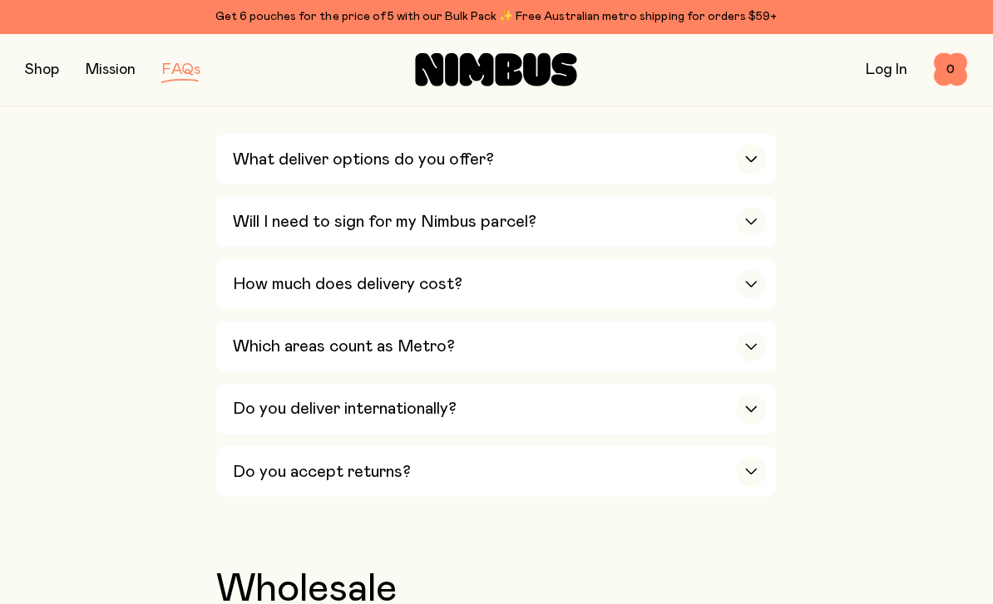
scroll to position [2692, 0]
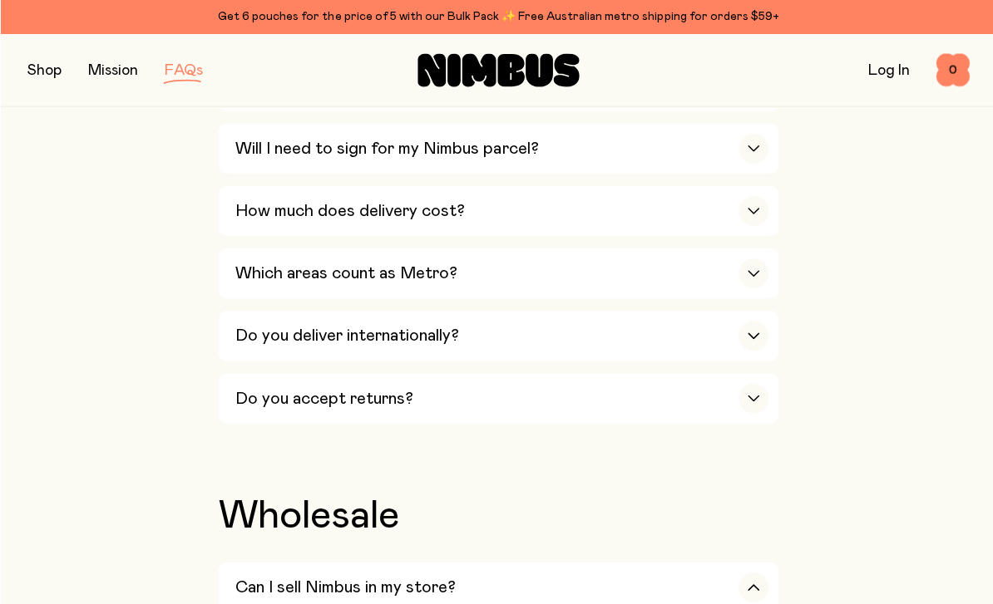
scroll to position [2757, 0]
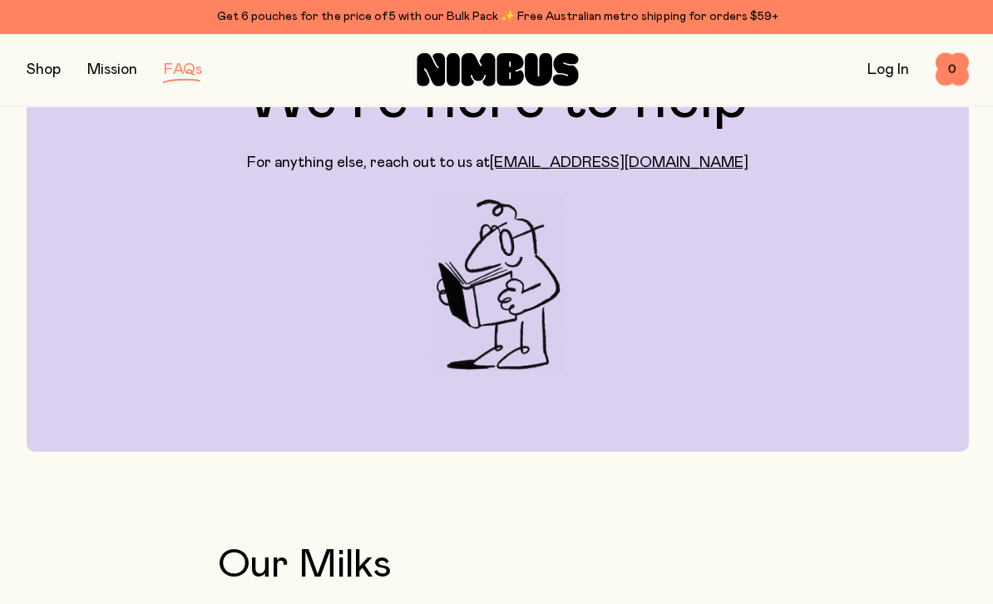
scroll to position [0, 0]
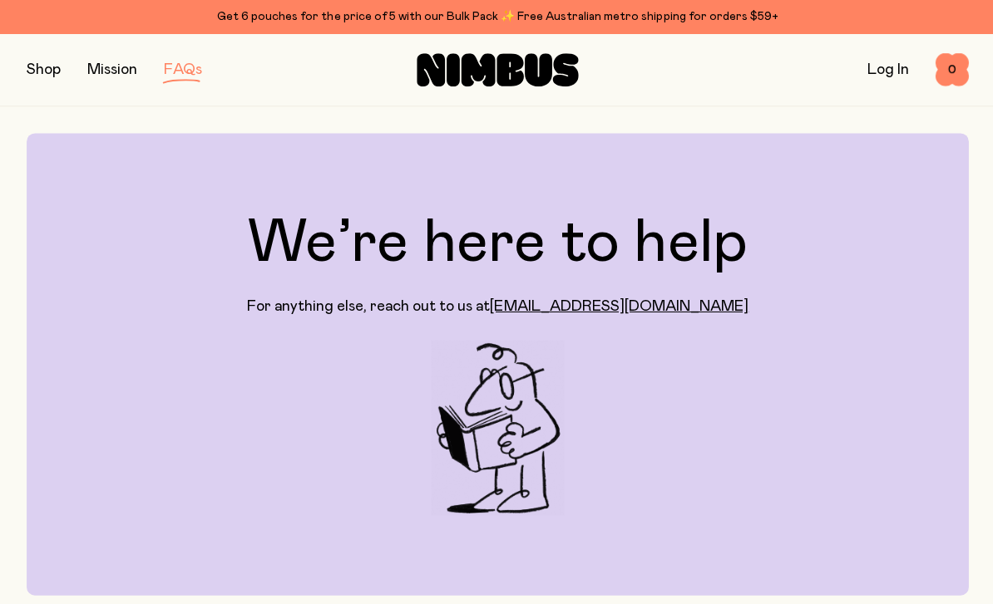
click at [59, 60] on button "button" at bounding box center [44, 69] width 34 height 23
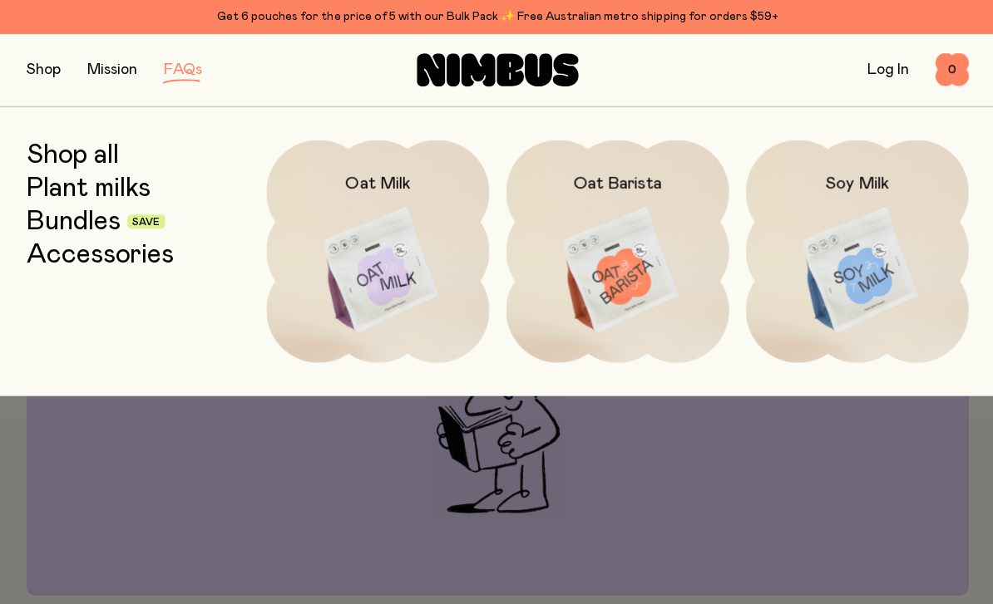
click at [383, 205] on img at bounding box center [377, 270] width 223 height 261
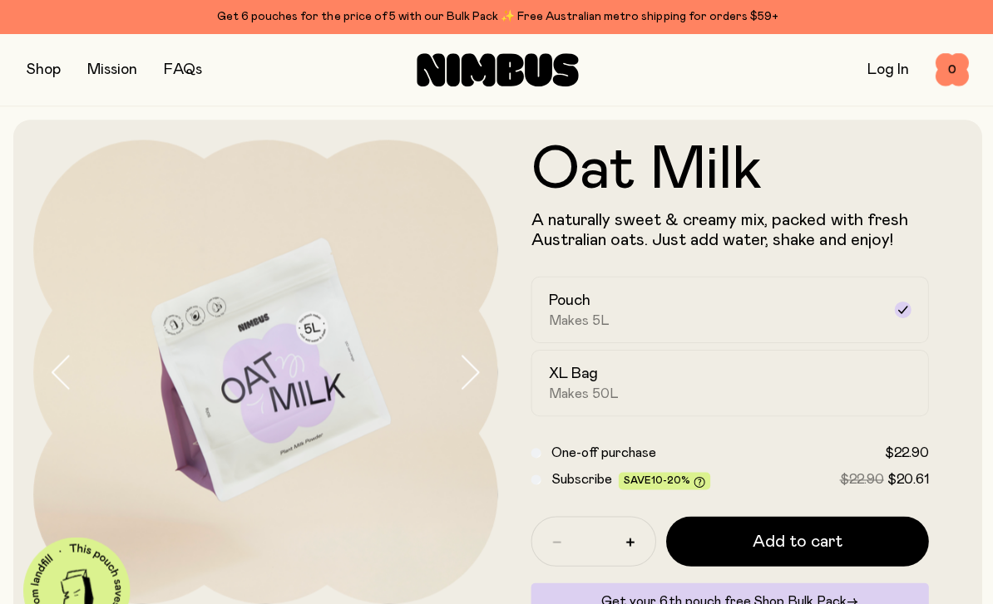
click at [11, 77] on div "Shop Mission FAQs Log In 0 0" at bounding box center [496, 69] width 993 height 73
click at [41, 66] on button "button" at bounding box center [44, 69] width 34 height 23
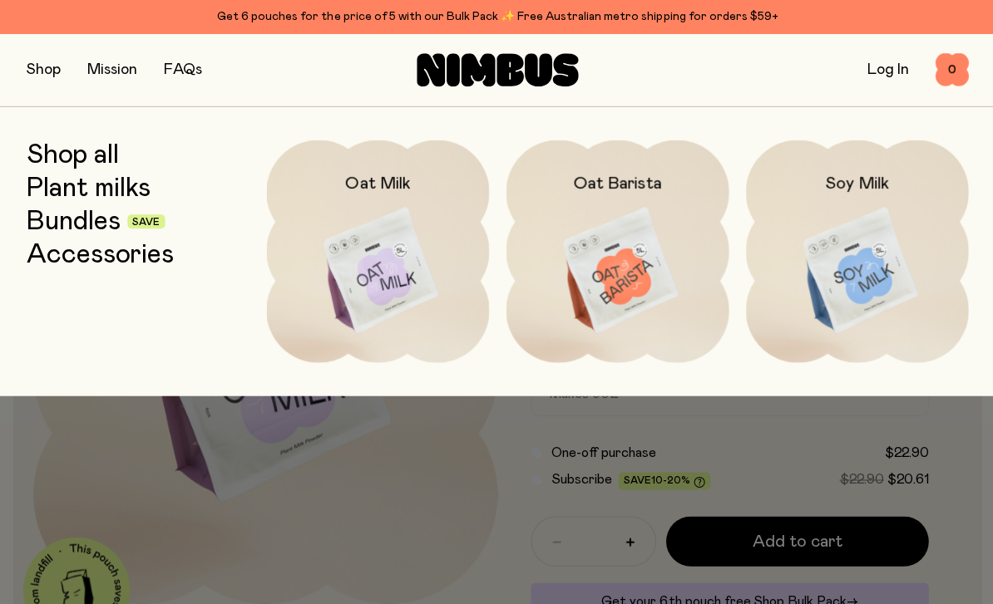
click at [86, 143] on link "Shop all" at bounding box center [73, 155] width 92 height 30
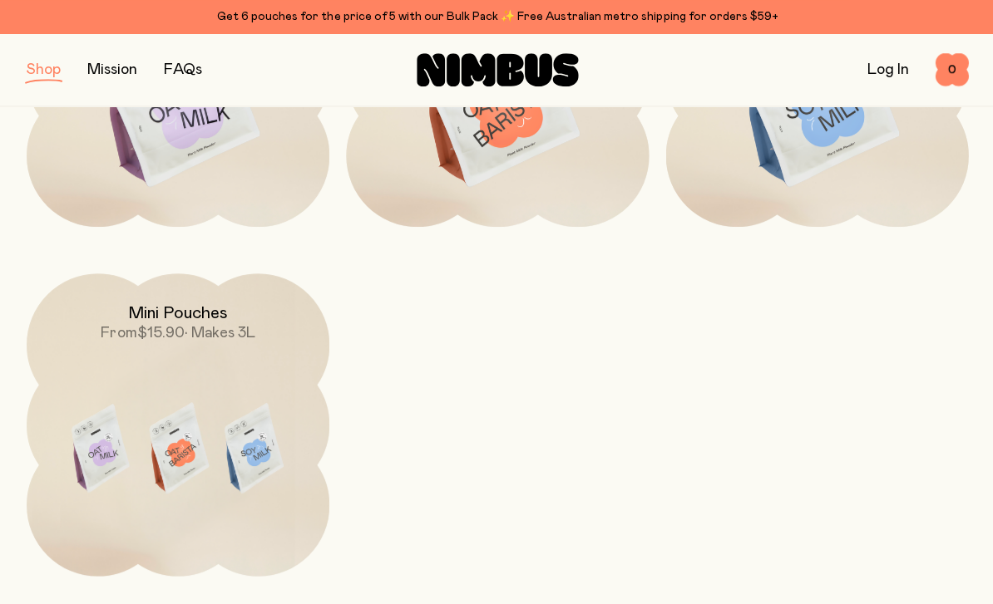
scroll to position [264, 0]
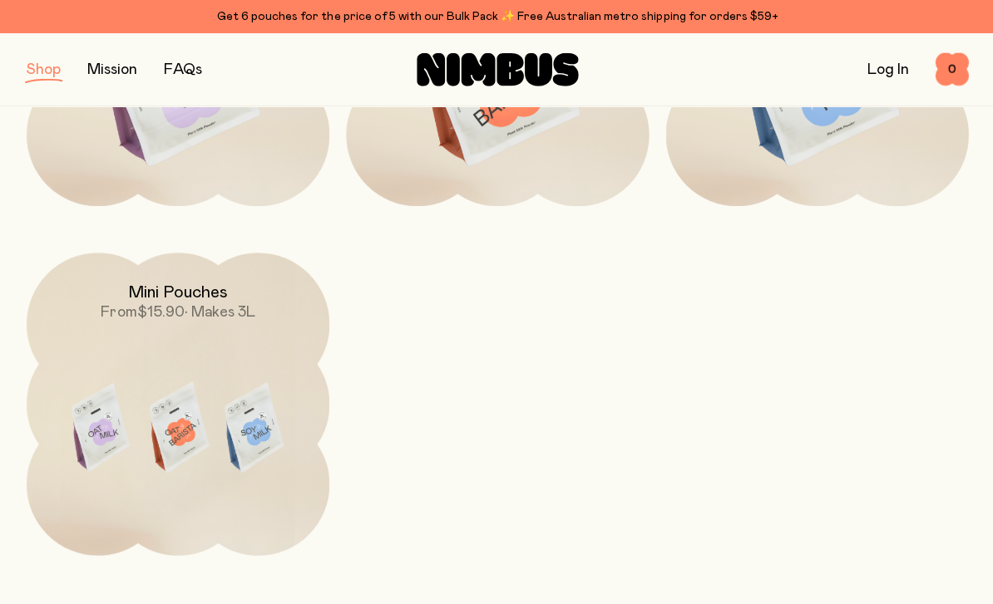
click at [291, 438] on img at bounding box center [178, 430] width 302 height 355
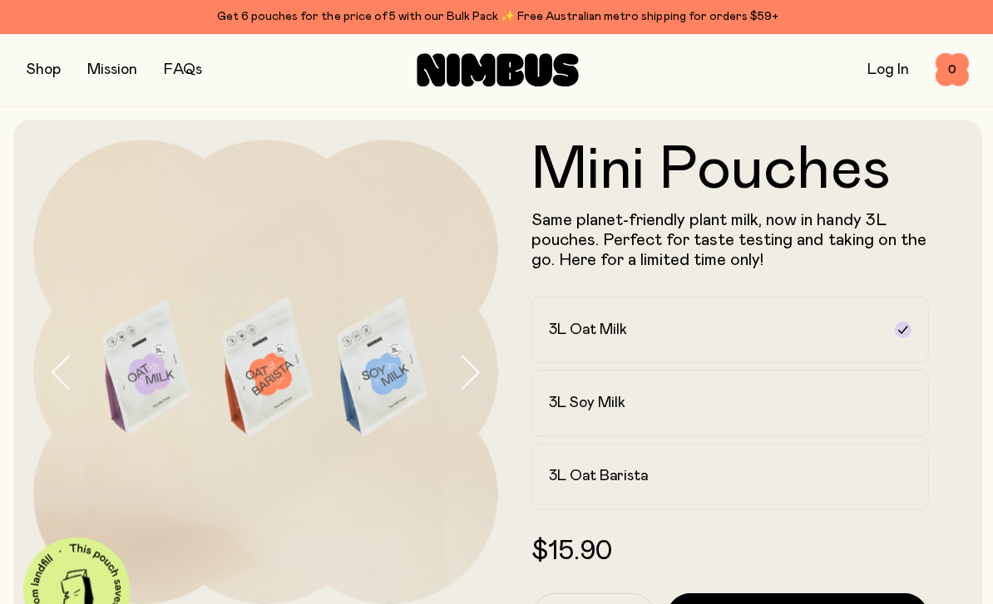
click at [674, 482] on div "3L Oat Barista" at bounding box center [713, 476] width 332 height 20
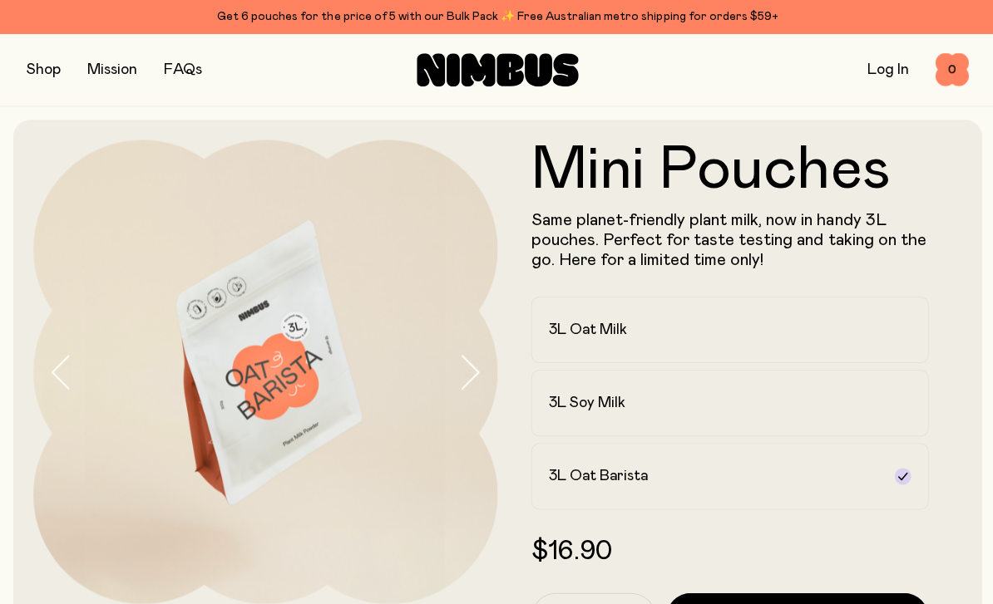
click at [598, 338] on h2 "3L Oat Milk" at bounding box center [586, 329] width 78 height 20
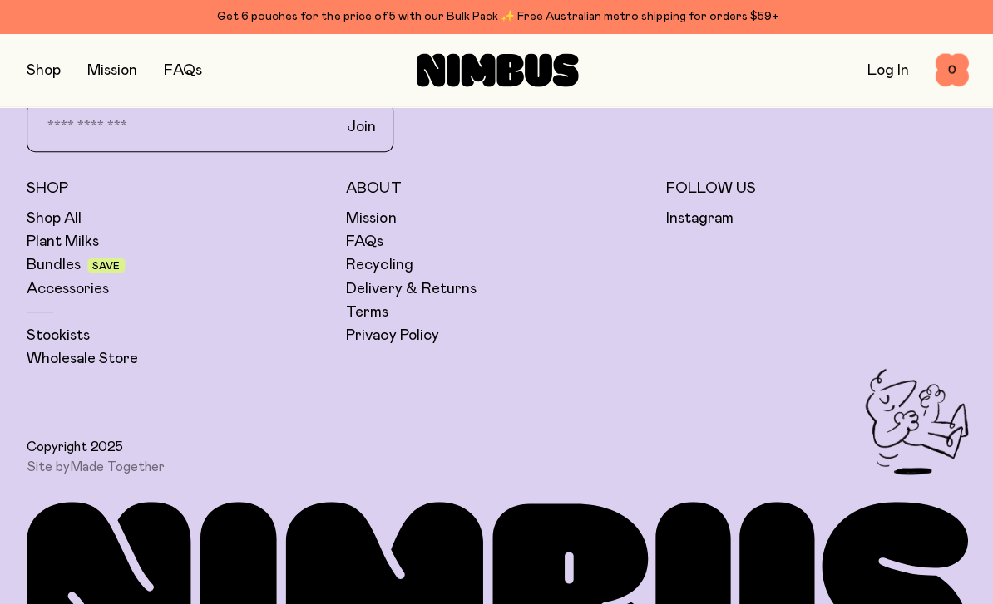
scroll to position [1545, 0]
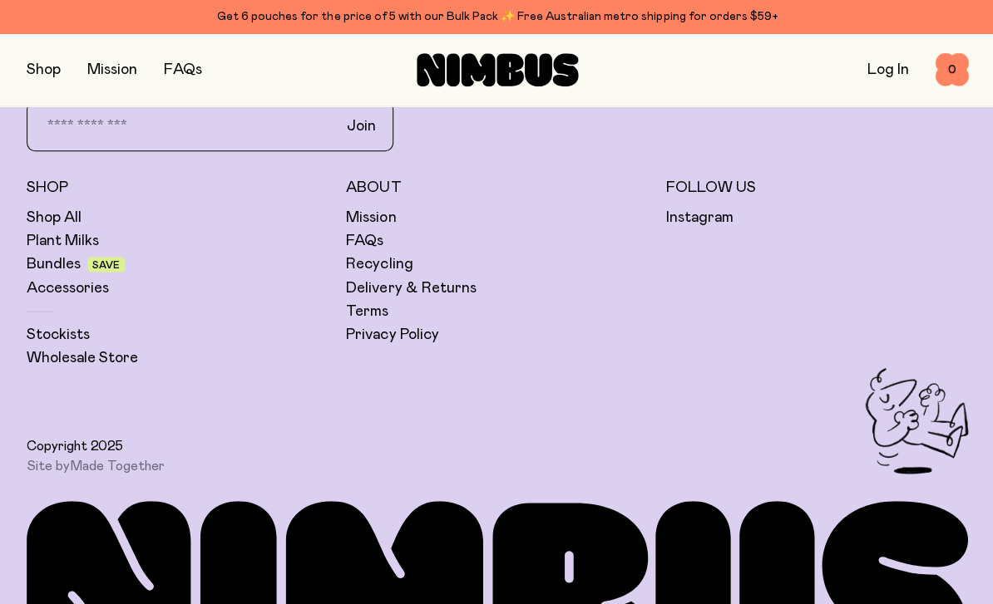
click at [381, 227] on link "Mission" at bounding box center [370, 218] width 50 height 20
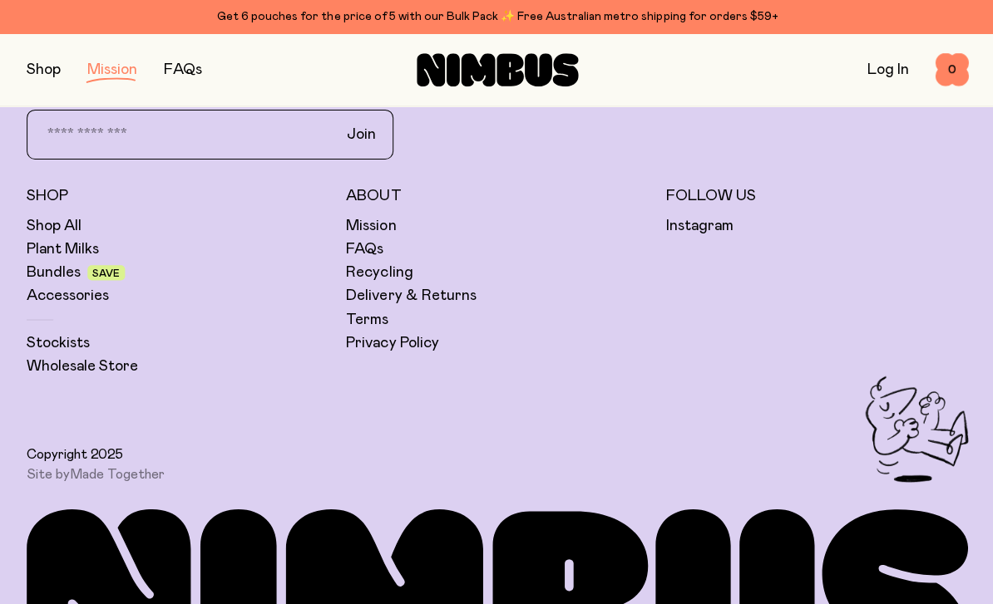
scroll to position [3153, 0]
click at [378, 244] on link "FAQs" at bounding box center [363, 249] width 37 height 20
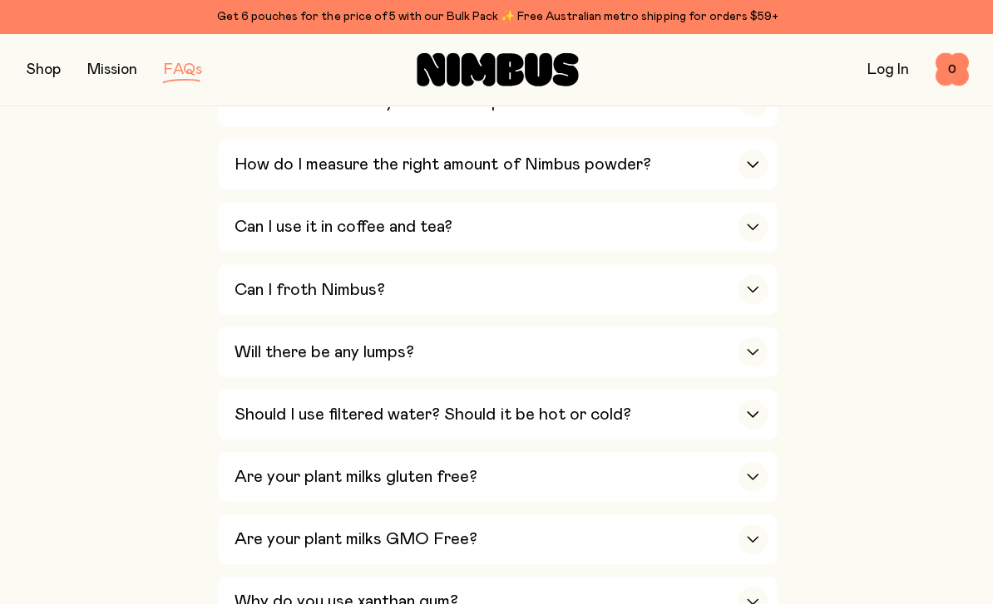
scroll to position [866, 0]
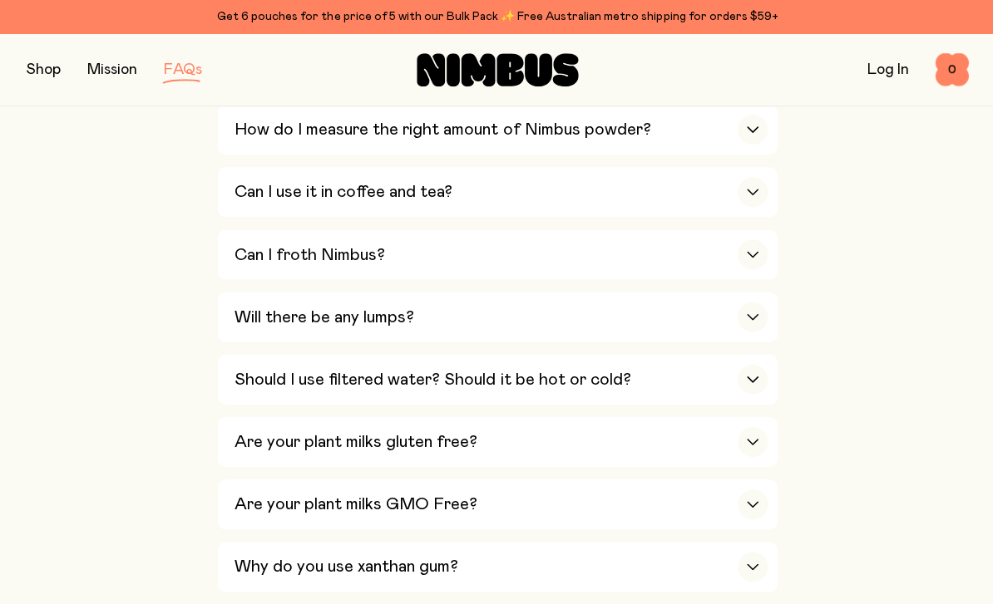
click at [445, 229] on div "Can I froth Nimbus?" at bounding box center [500, 254] width 532 height 50
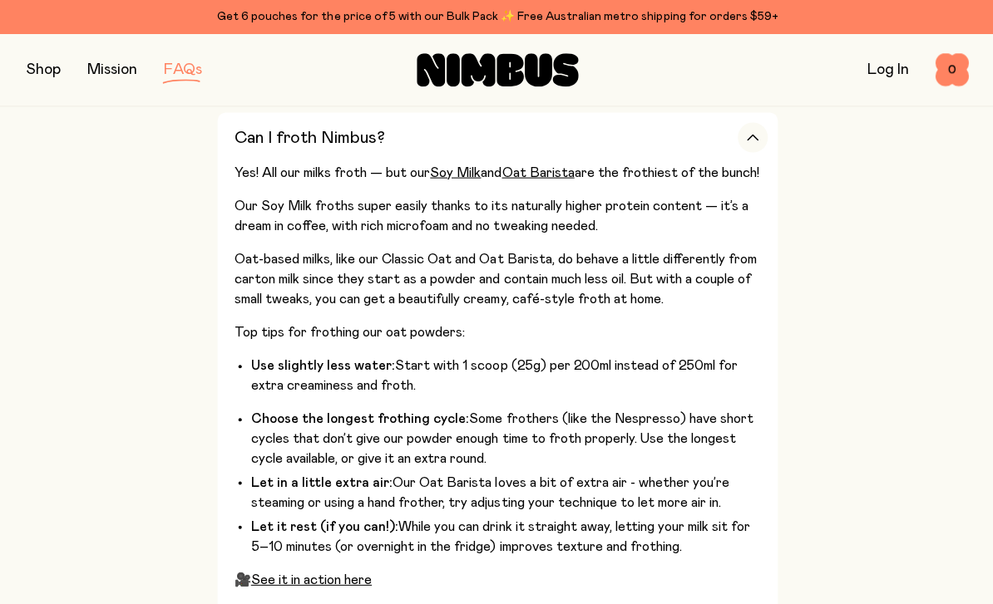
scroll to position [1028, 0]
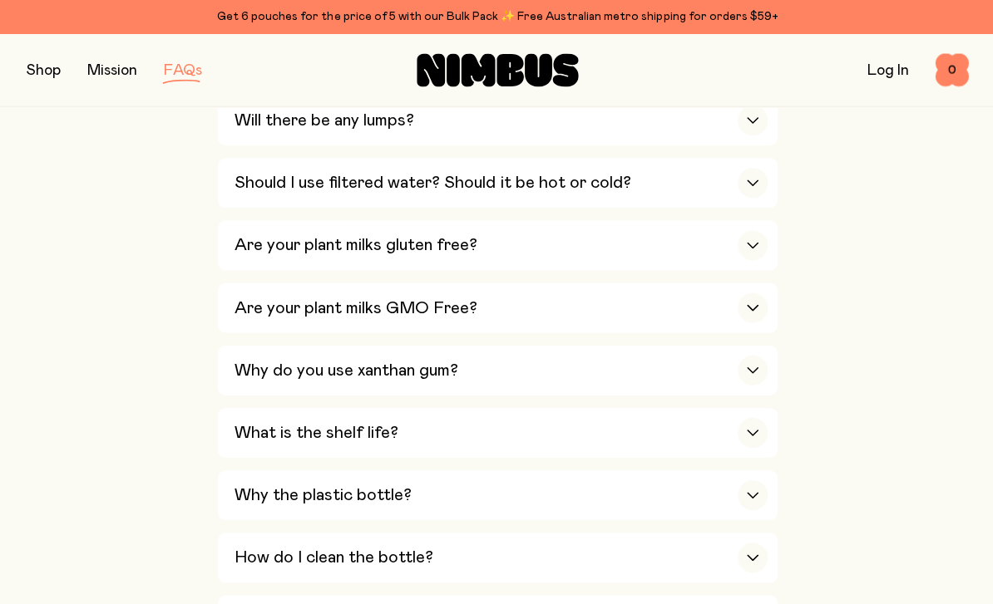
click at [607, 172] on h3 "Should I use filtered water? Should it be hot or cold?" at bounding box center [432, 182] width 396 height 20
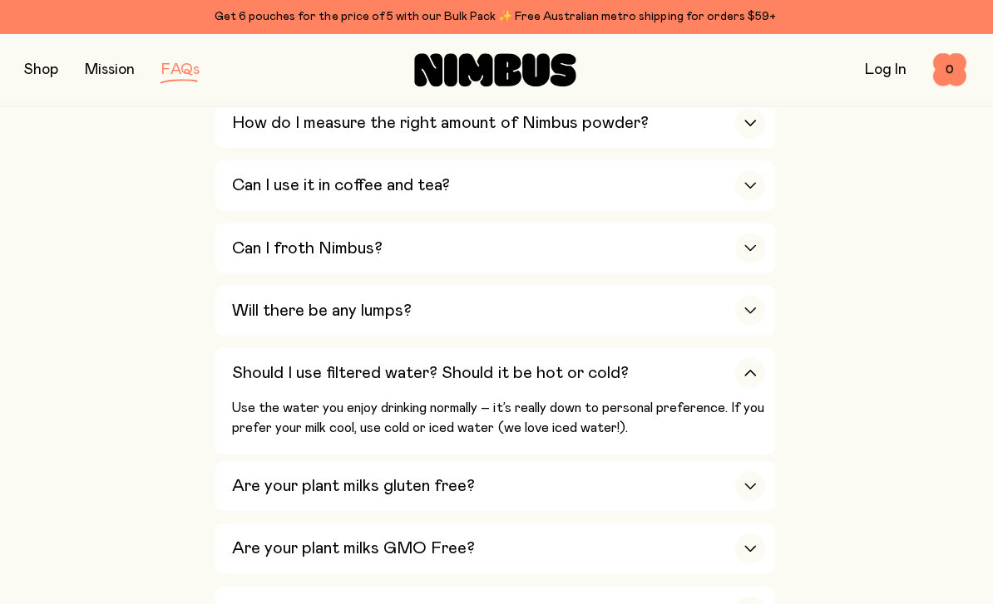
scroll to position [904, 0]
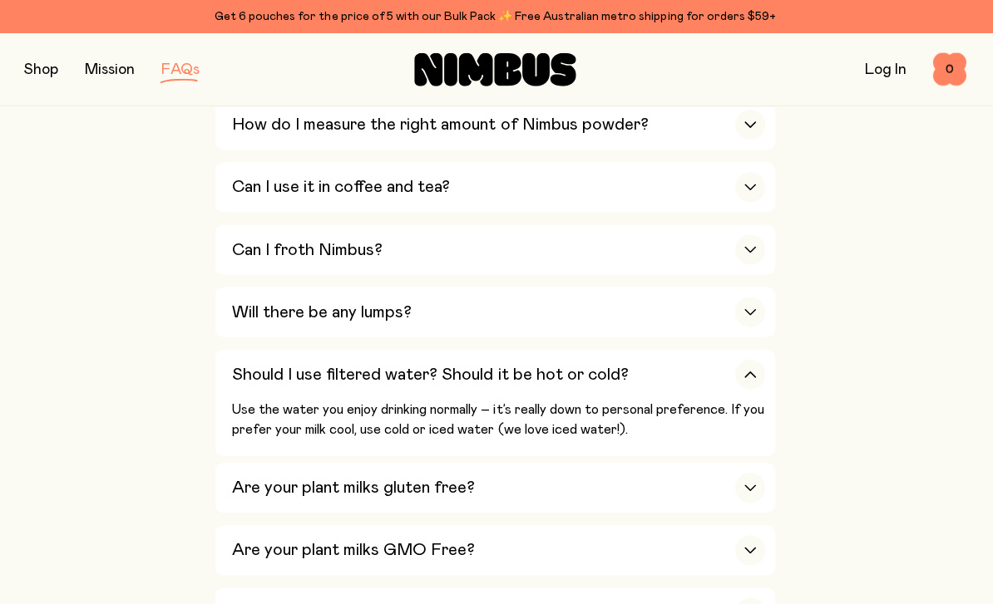
click at [340, 349] on div "Should I use filtered water? Should it be hot or cold?" at bounding box center [500, 374] width 532 height 50
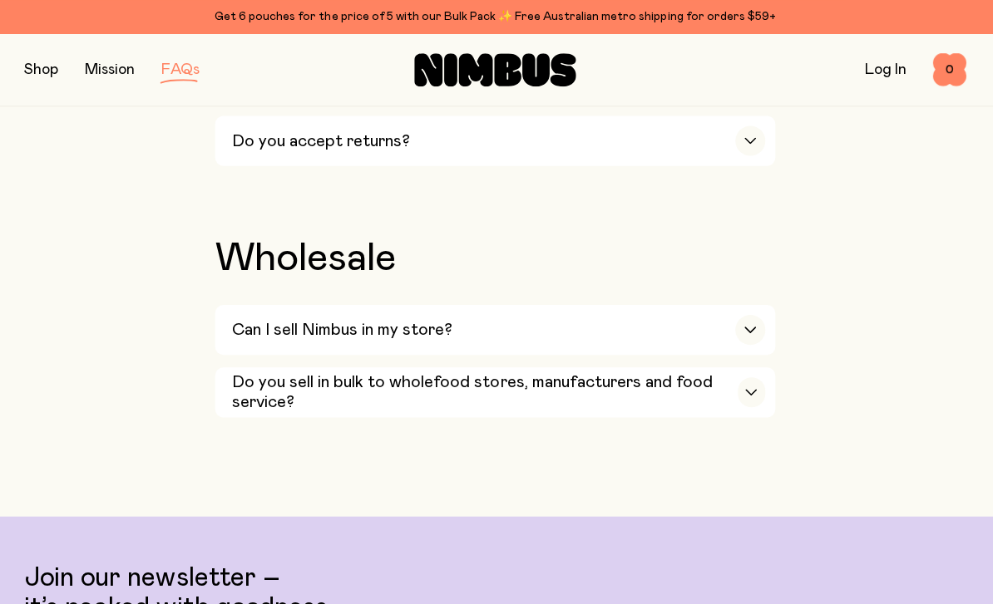
click at [57, 71] on button "button" at bounding box center [44, 69] width 34 height 23
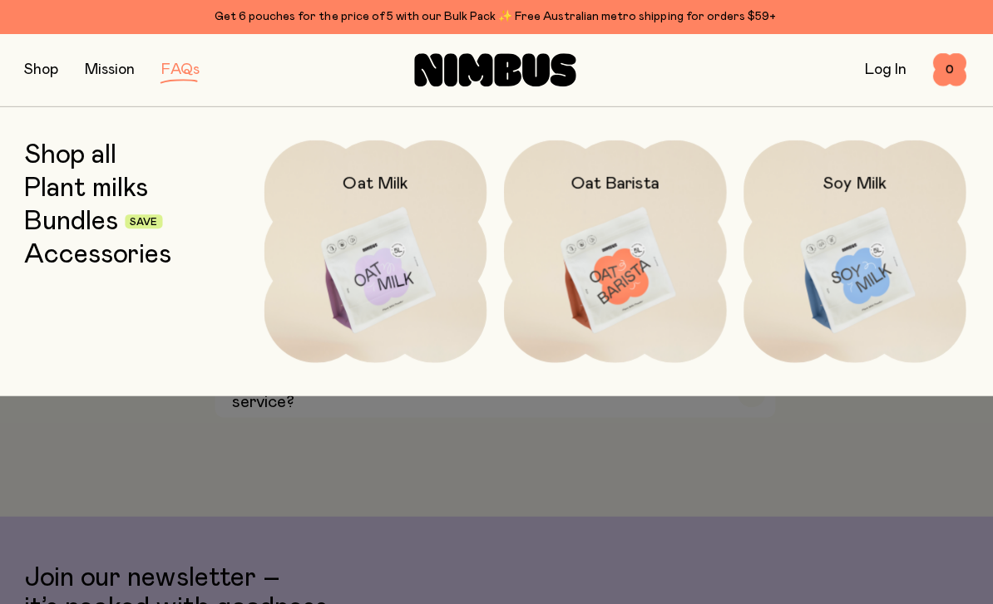
click at [405, 206] on img at bounding box center [377, 270] width 223 height 261
